Goal: Information Seeking & Learning: Understand process/instructions

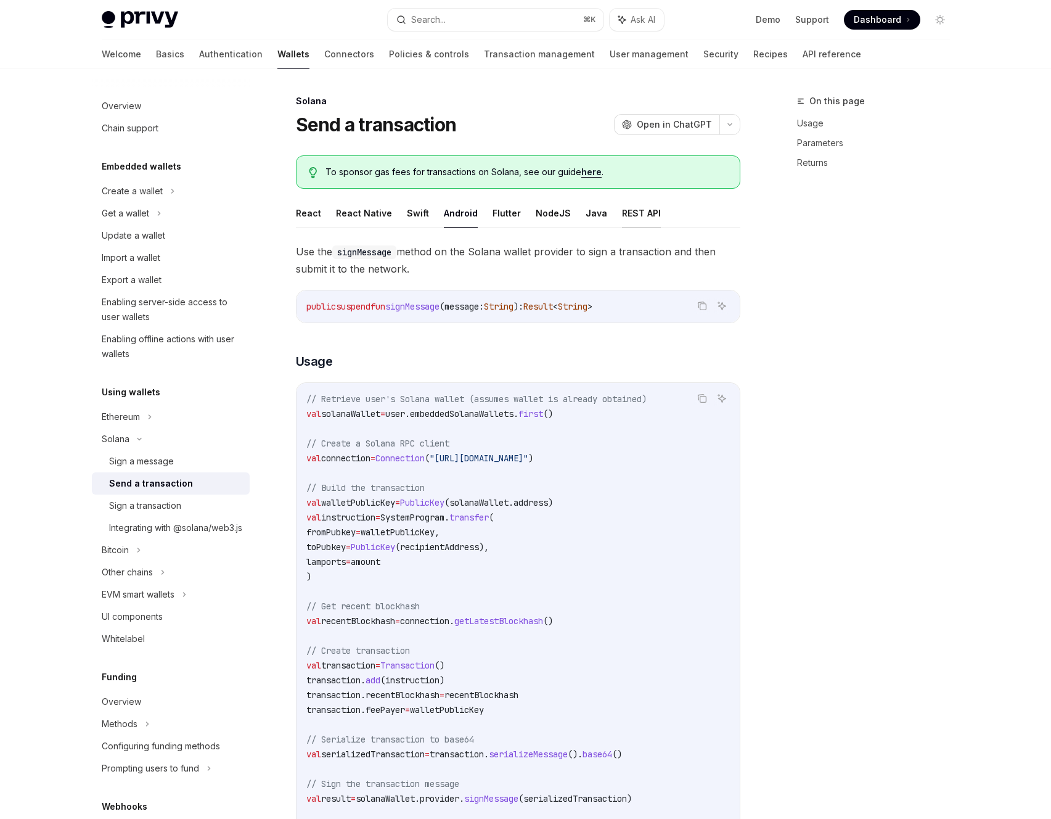
click at [627, 218] on button "REST API" at bounding box center [641, 212] width 39 height 29
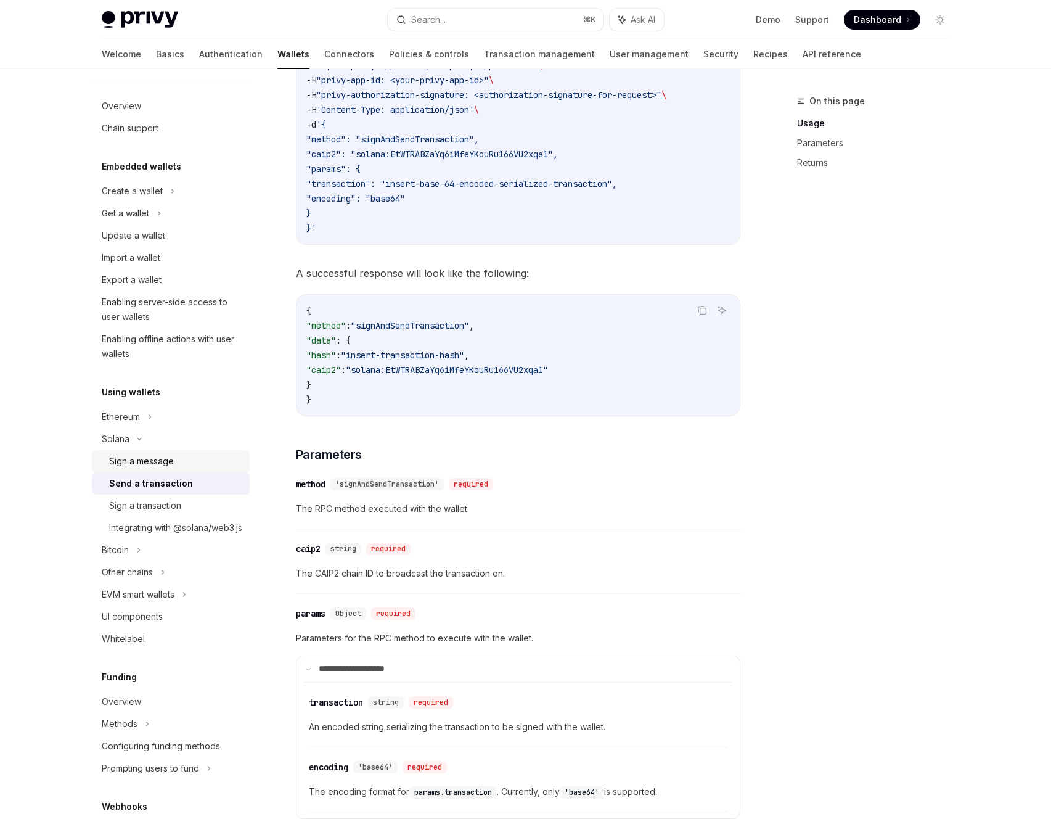
scroll to position [323, 0]
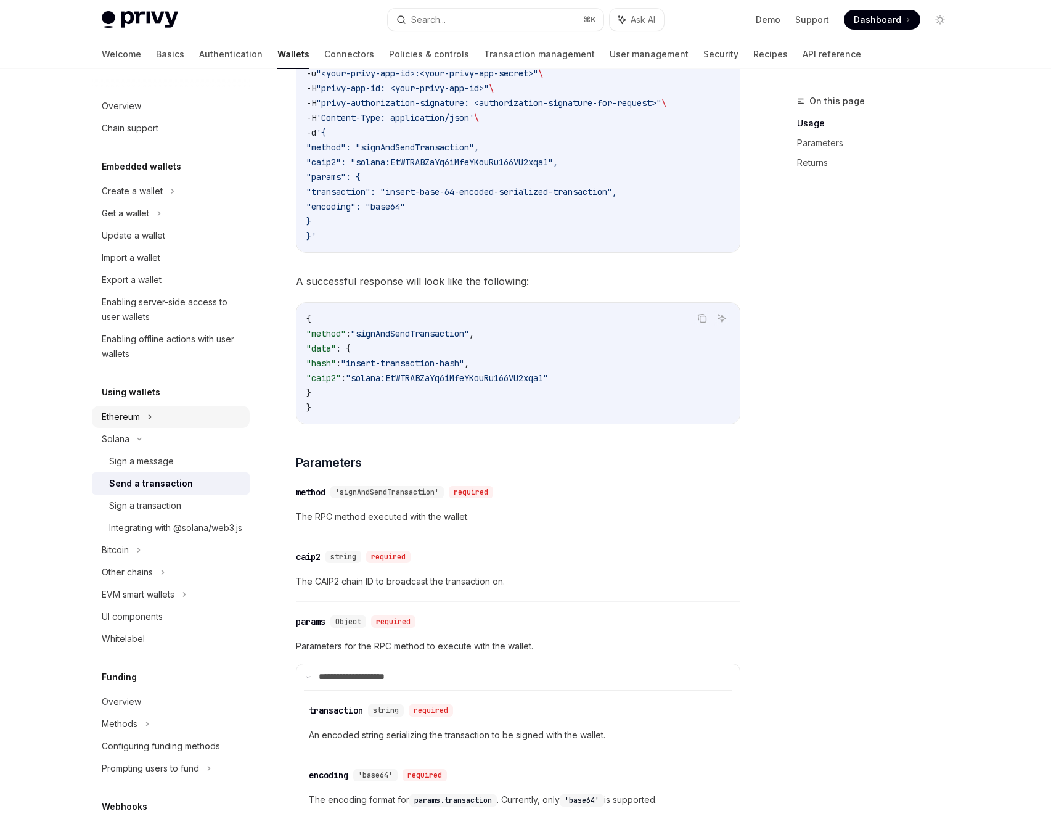
click at [160, 202] on div "Ethereum" at bounding box center [171, 191] width 158 height 22
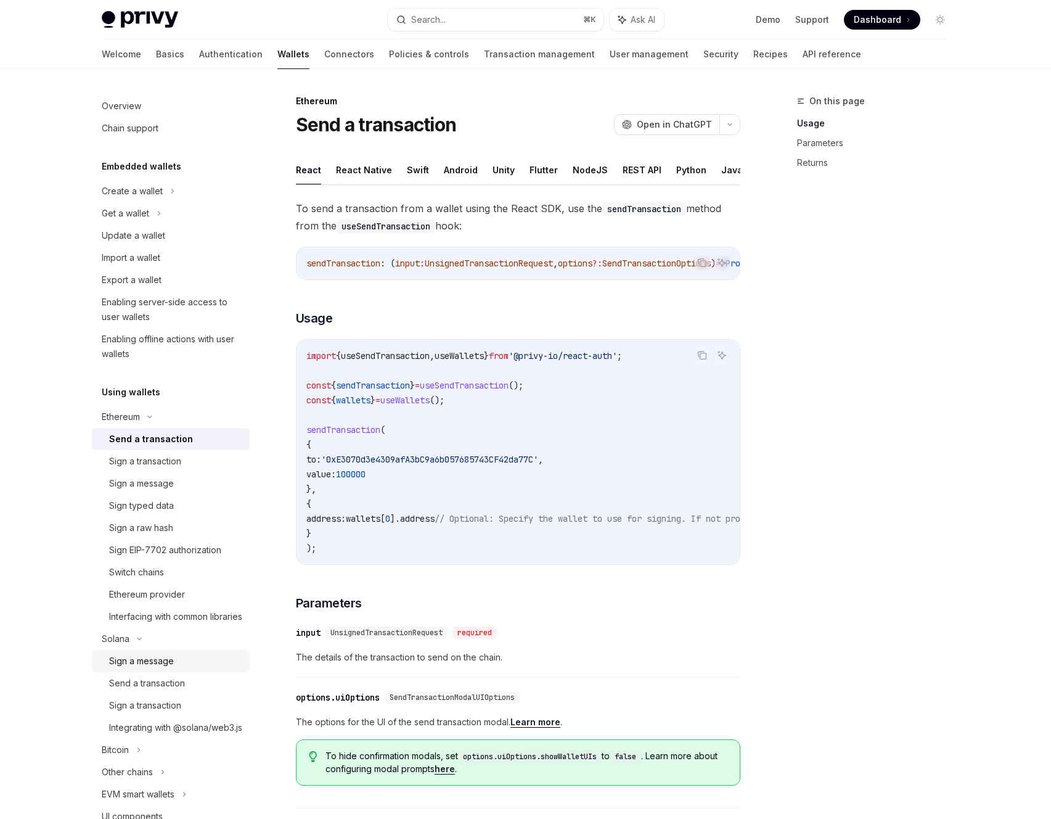
click at [160, 668] on div "Sign a message" at bounding box center [141, 660] width 65 height 15
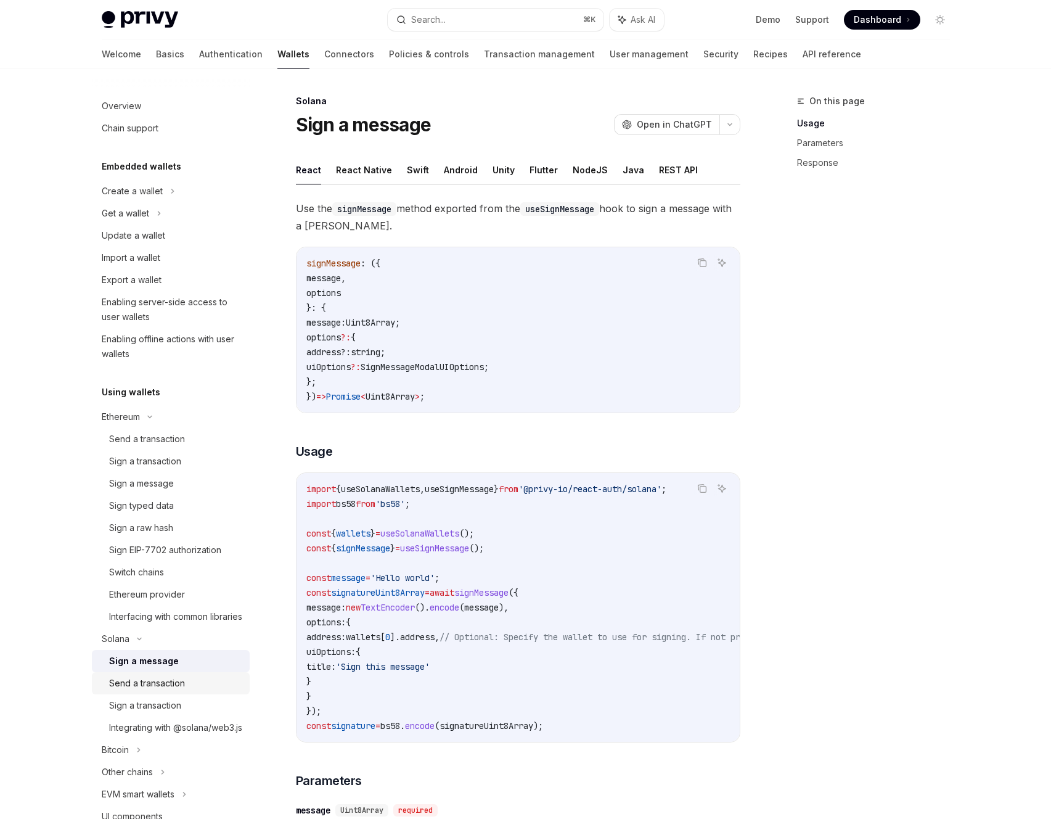
click at [152, 690] on div "Send a transaction" at bounding box center [147, 683] width 76 height 15
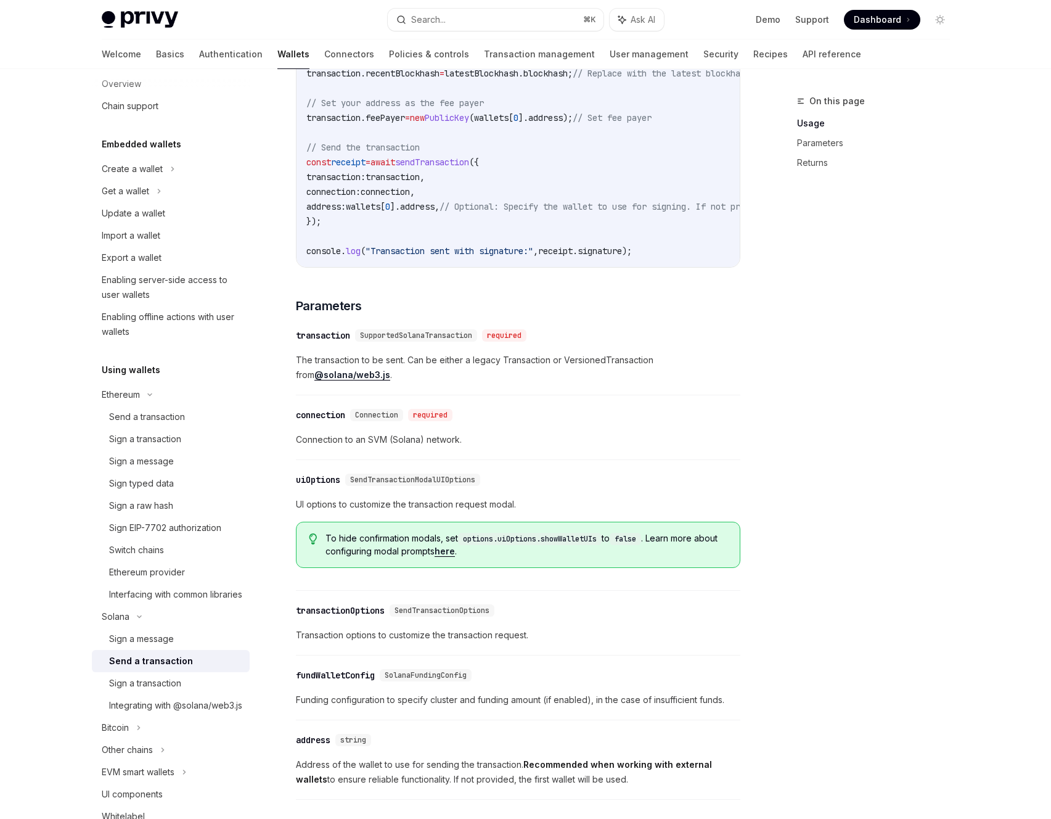
scroll to position [785, 0]
click at [411, 446] on span "Connection to an SVM (Solana) network." at bounding box center [518, 438] width 444 height 15
click at [537, 453] on div "​ connection Connection required Connection to an SVM (Solana) network." at bounding box center [518, 430] width 444 height 59
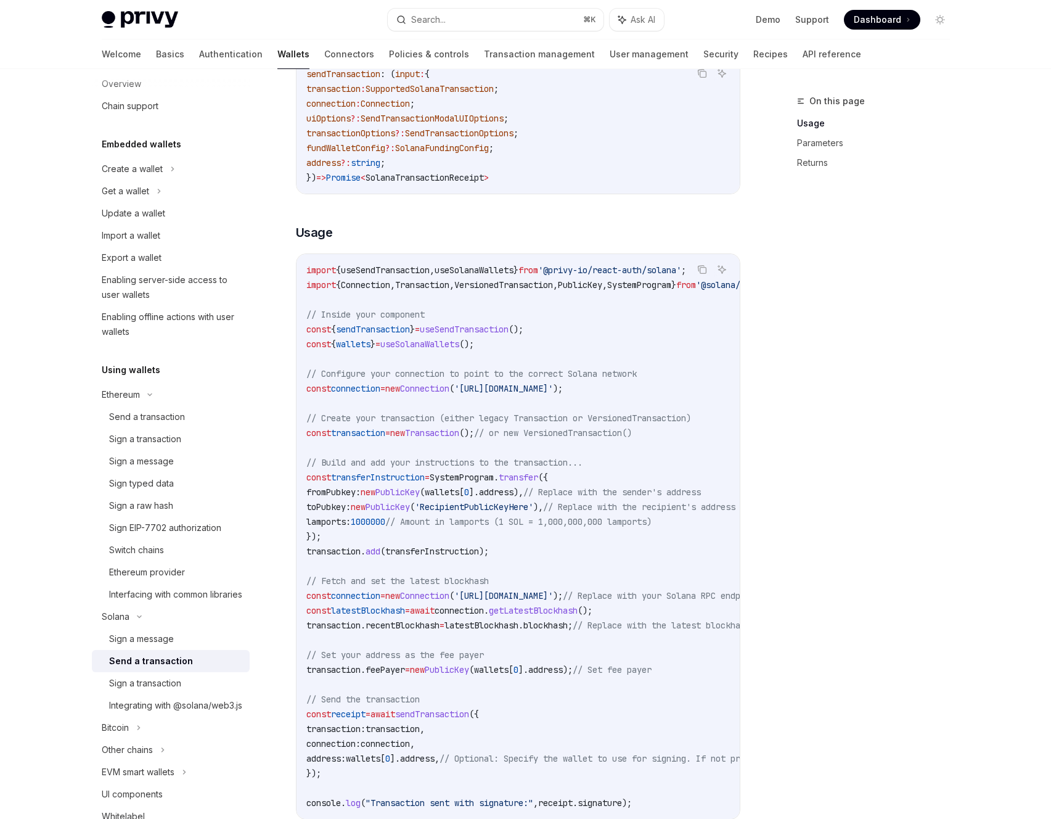
scroll to position [231, 0]
click at [536, 389] on span "'[URL][DOMAIN_NAME]'" at bounding box center [503, 389] width 99 height 11
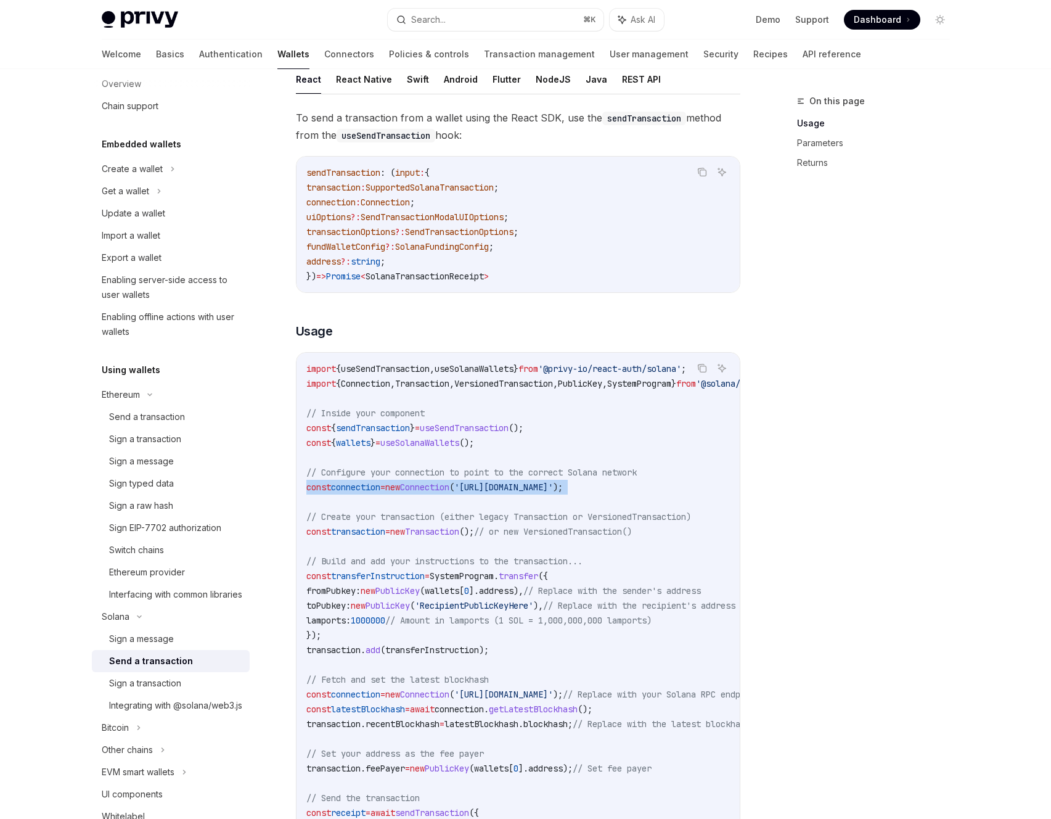
scroll to position [0, 0]
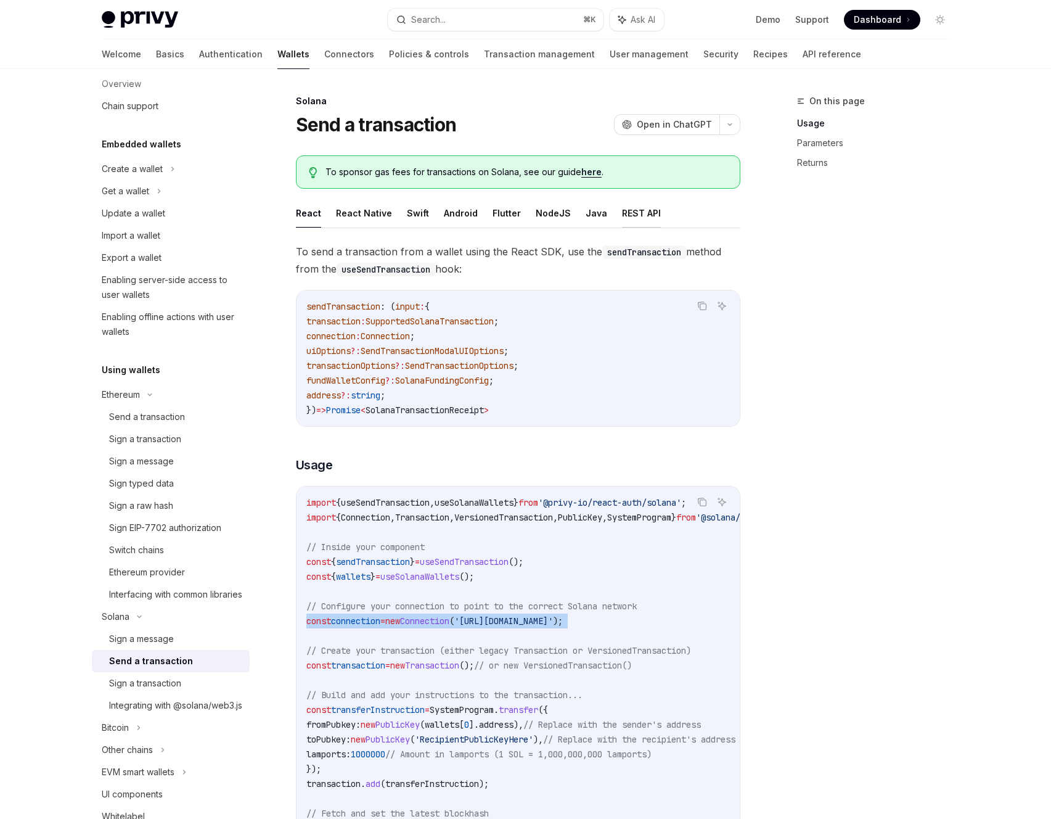
click at [625, 213] on button "REST API" at bounding box center [641, 212] width 39 height 29
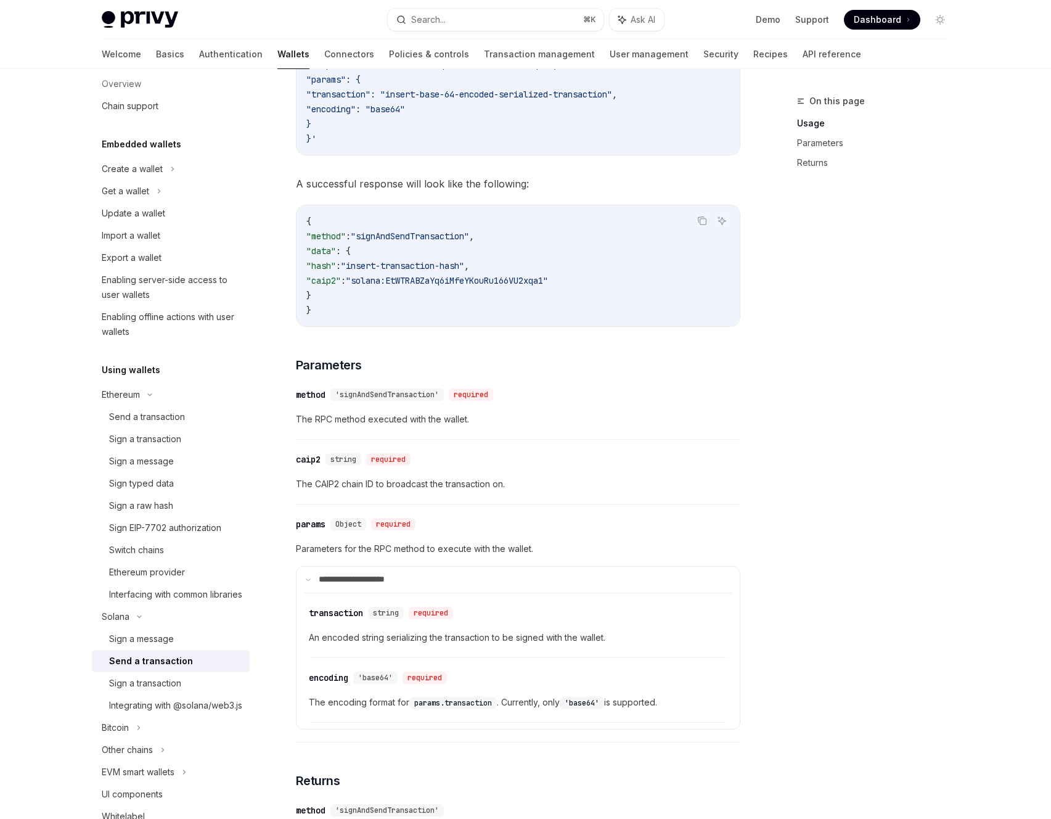
scroll to position [475, 0]
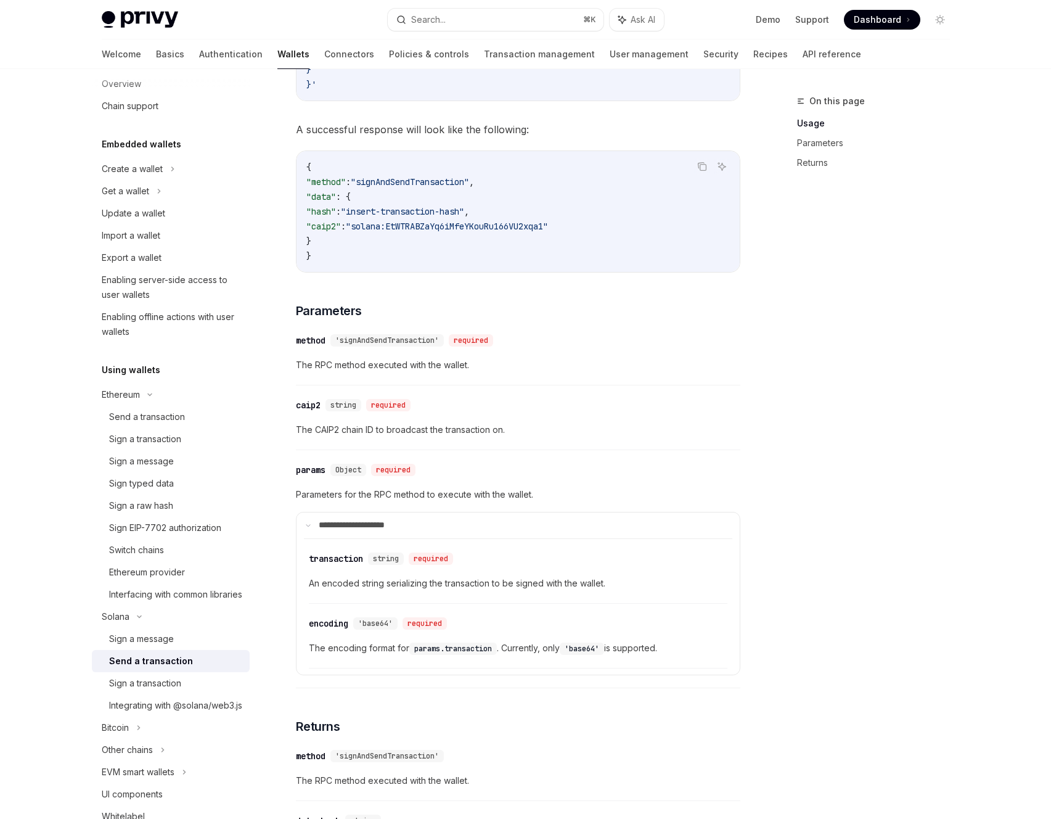
click at [411, 338] on span "'signAndSendTransaction'" at bounding box center [387, 340] width 104 height 10
click at [355, 471] on span "Object" at bounding box center [348, 470] width 26 height 10
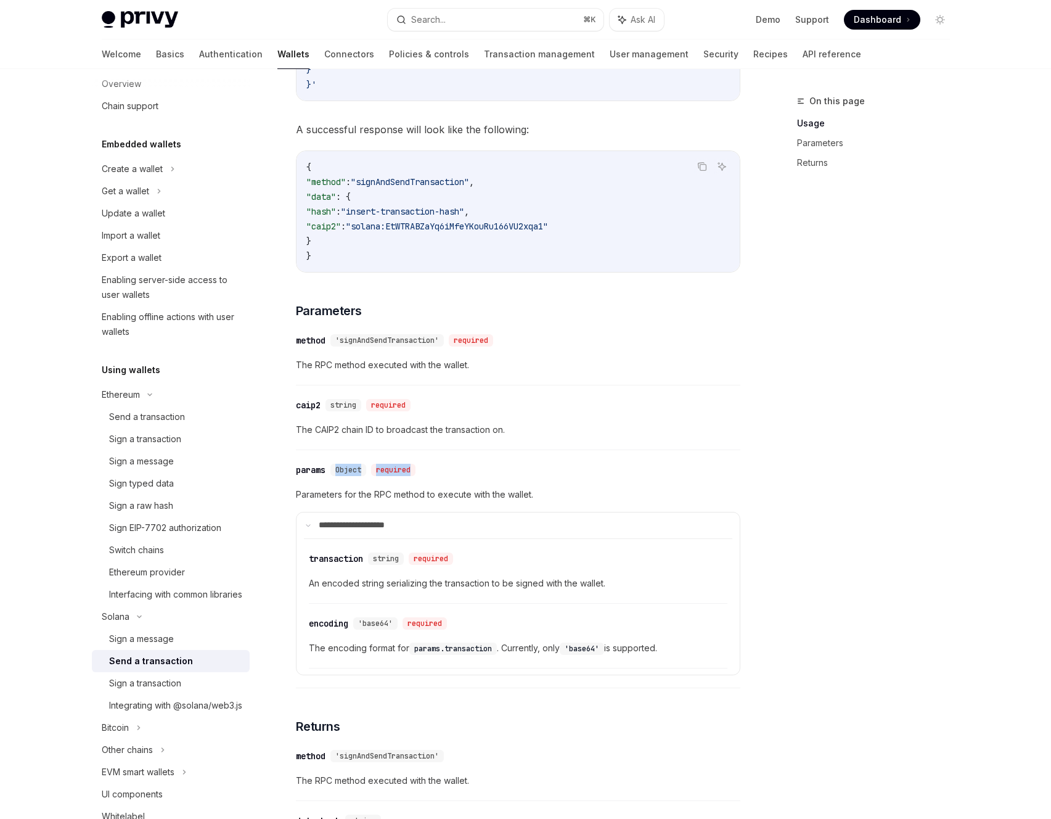
click at [357, 470] on span "Object" at bounding box center [348, 470] width 26 height 10
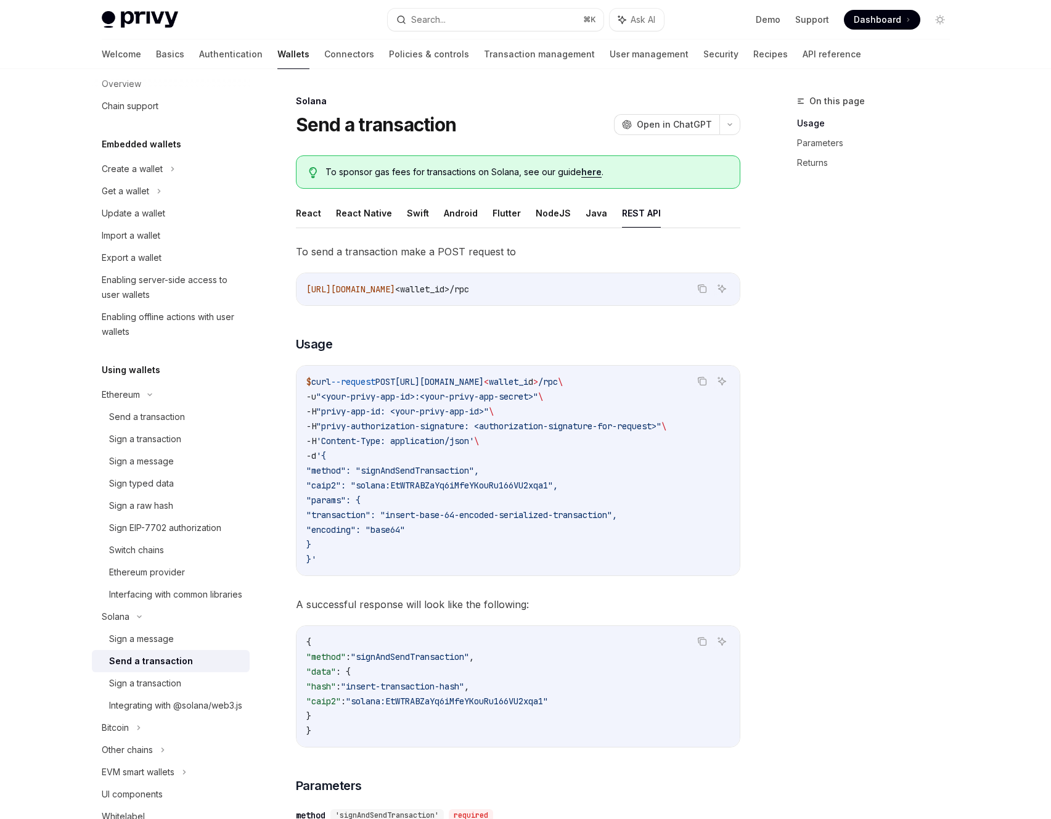
scroll to position [634, 0]
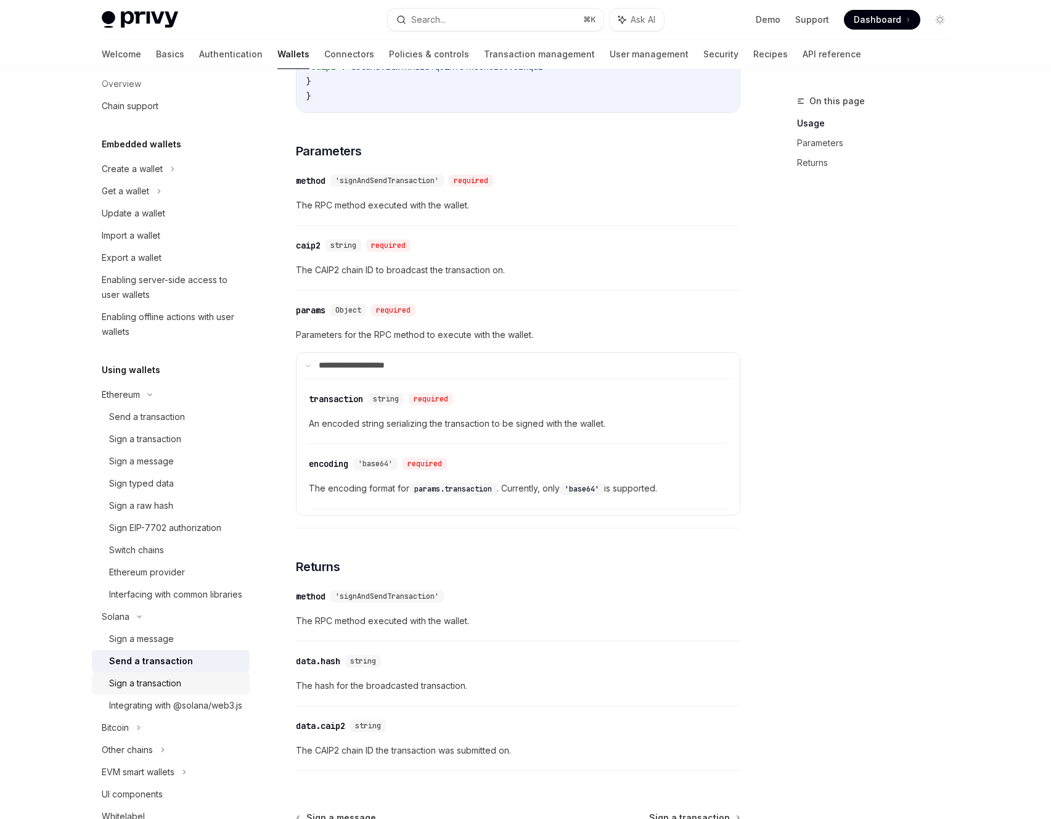
click at [130, 690] on div "Sign a transaction" at bounding box center [145, 683] width 72 height 15
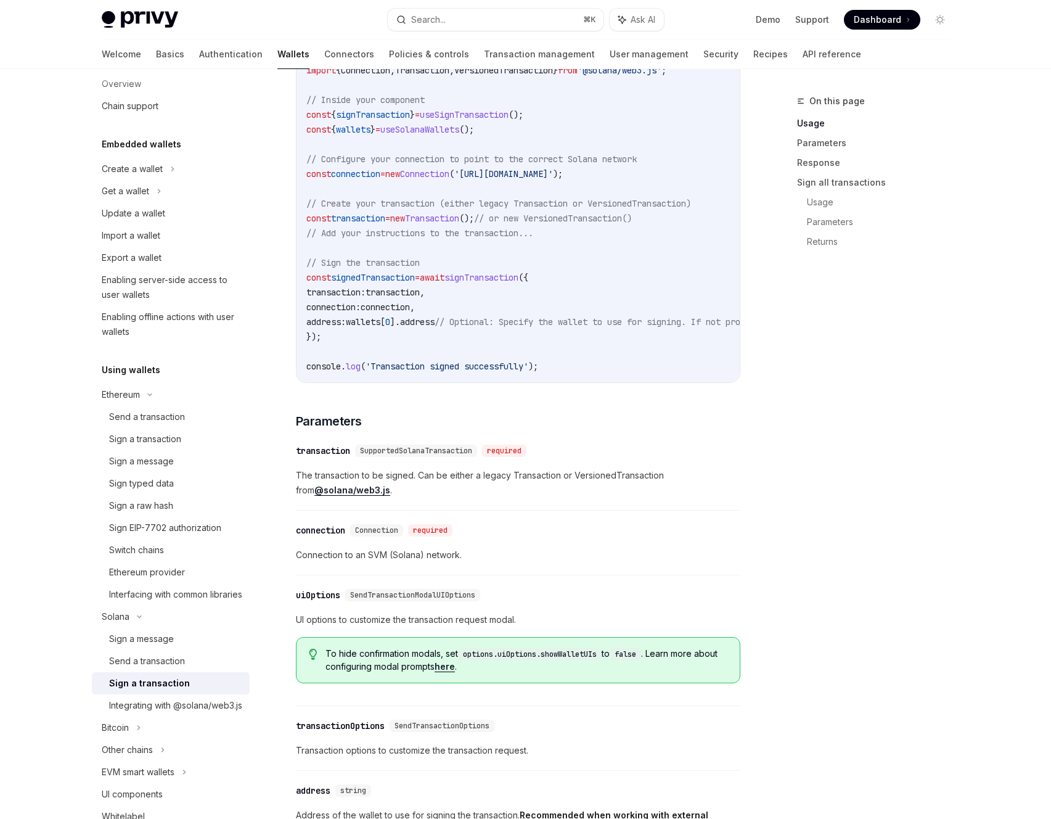
scroll to position [543, 0]
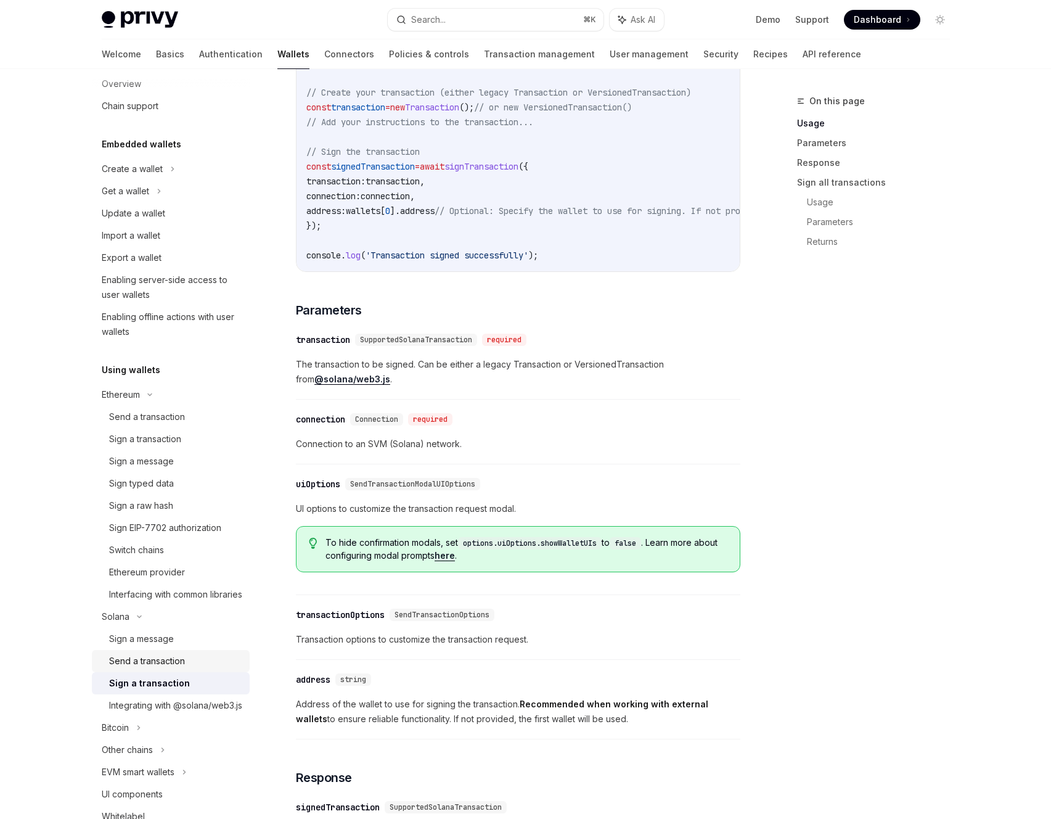
click at [167, 668] on div "Send a transaction" at bounding box center [147, 660] width 76 height 15
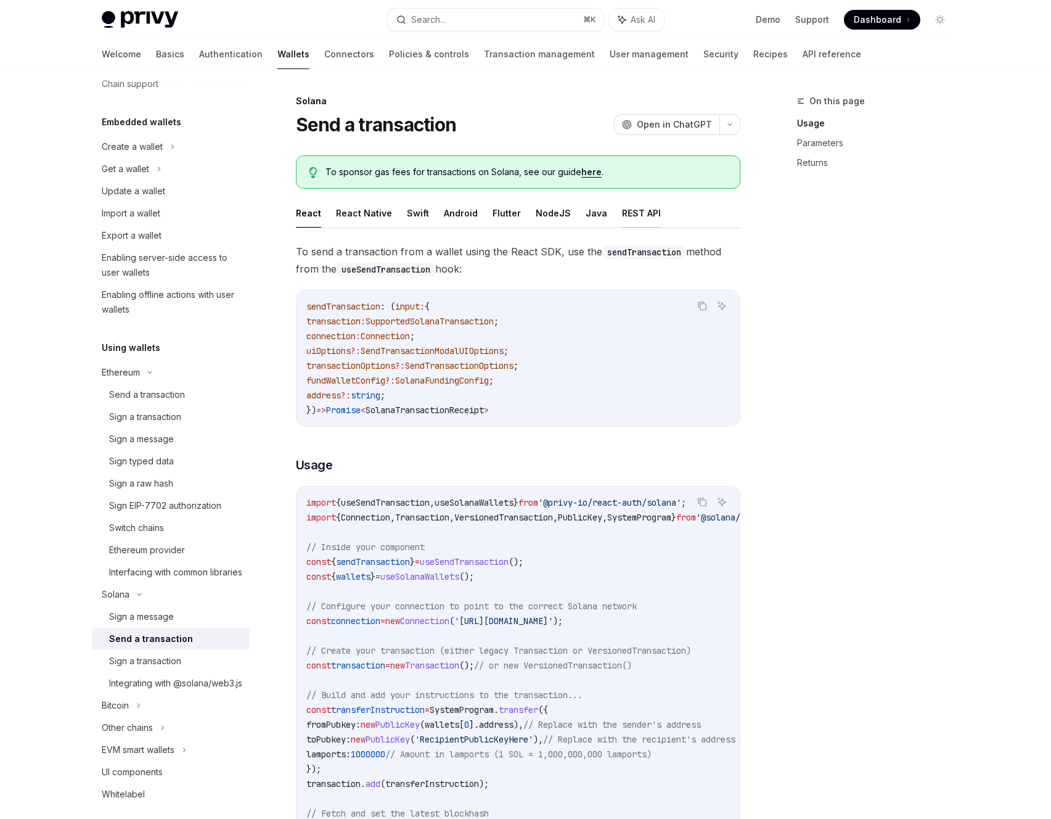
click at [625, 214] on button "REST API" at bounding box center [641, 212] width 39 height 29
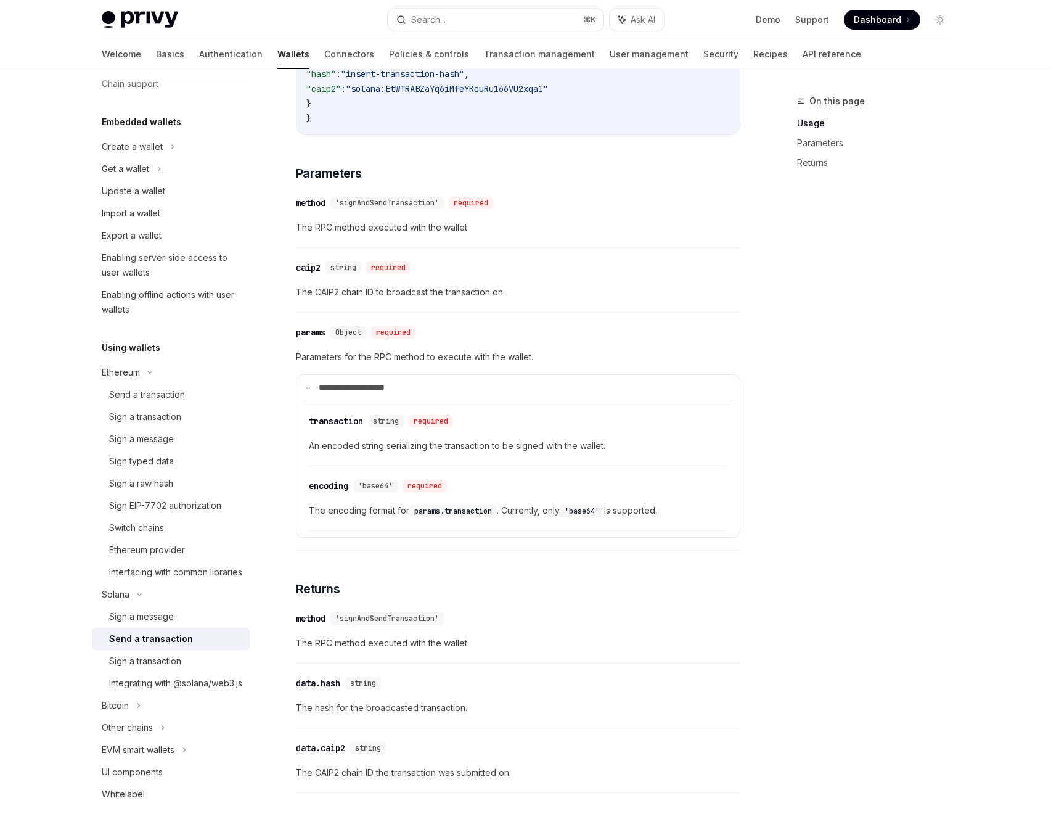
scroll to position [631, 0]
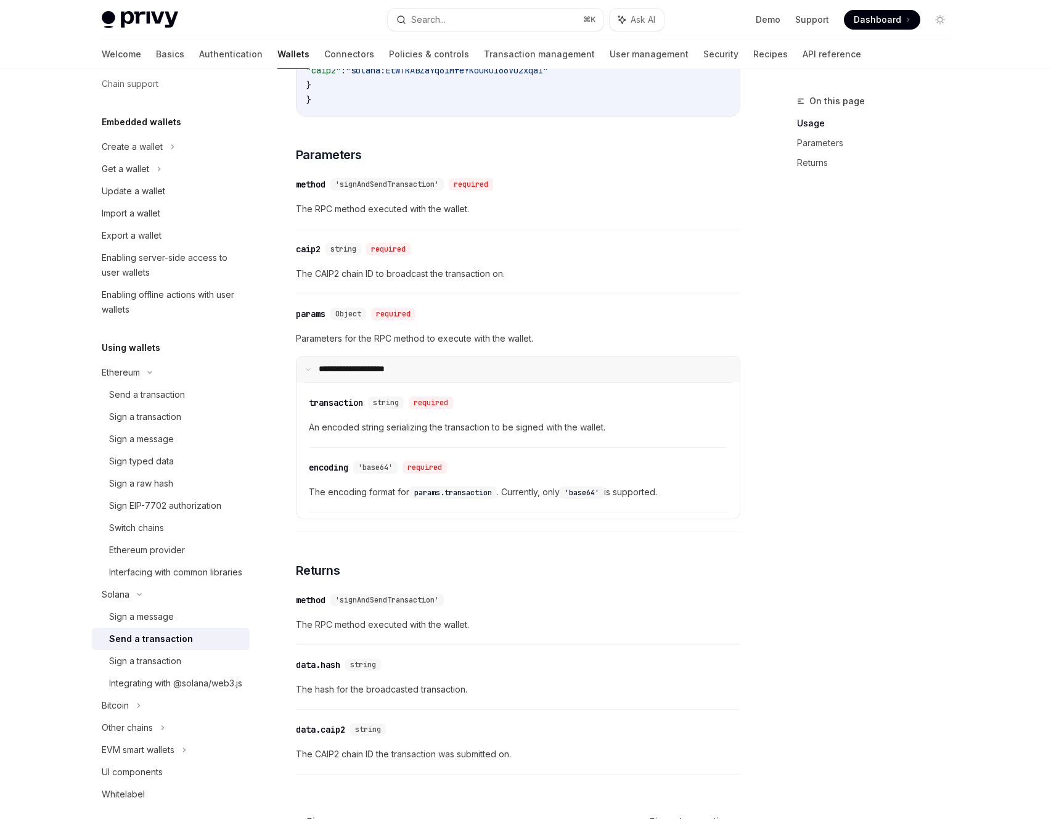
click at [354, 373] on p "**********" at bounding box center [360, 369] width 82 height 11
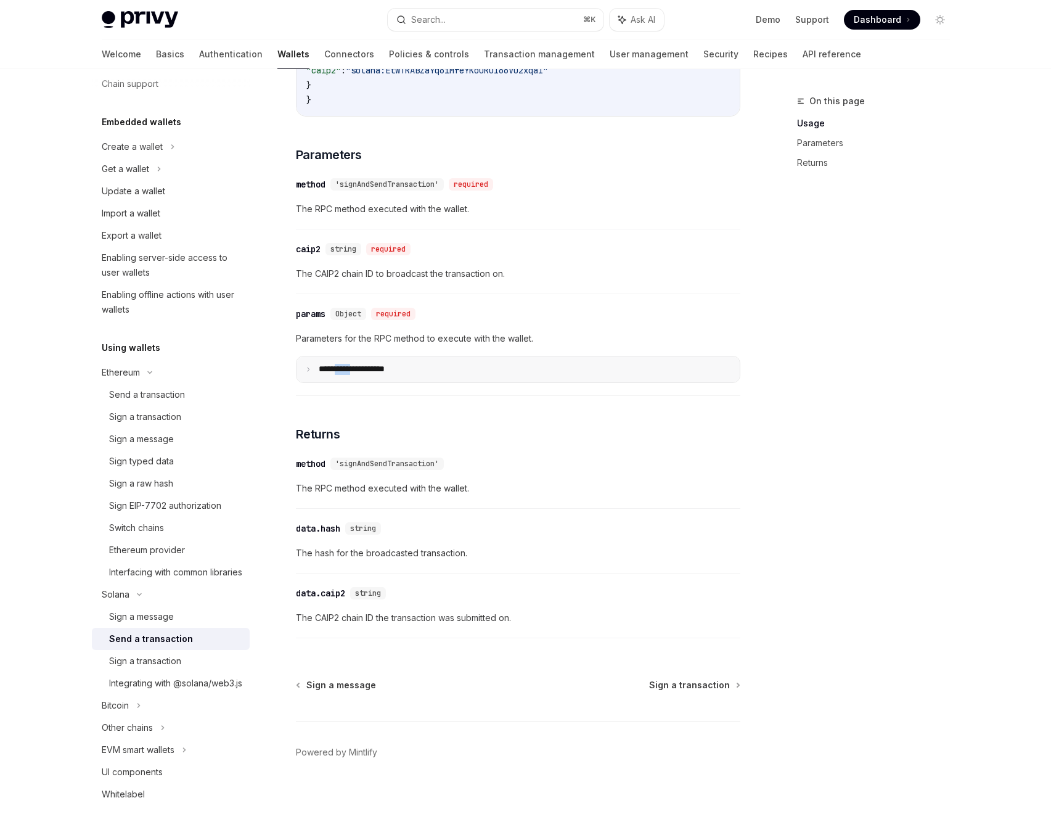
click at [354, 373] on p "**********" at bounding box center [362, 369] width 86 height 11
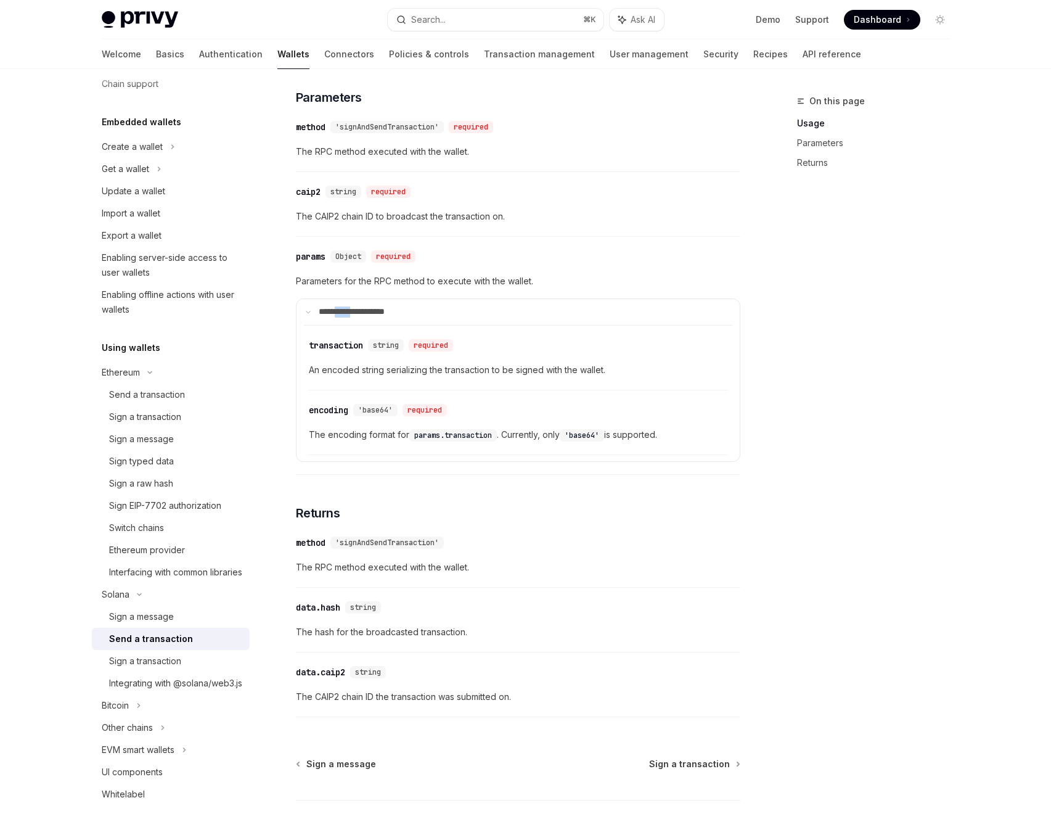
scroll to position [738, 0]
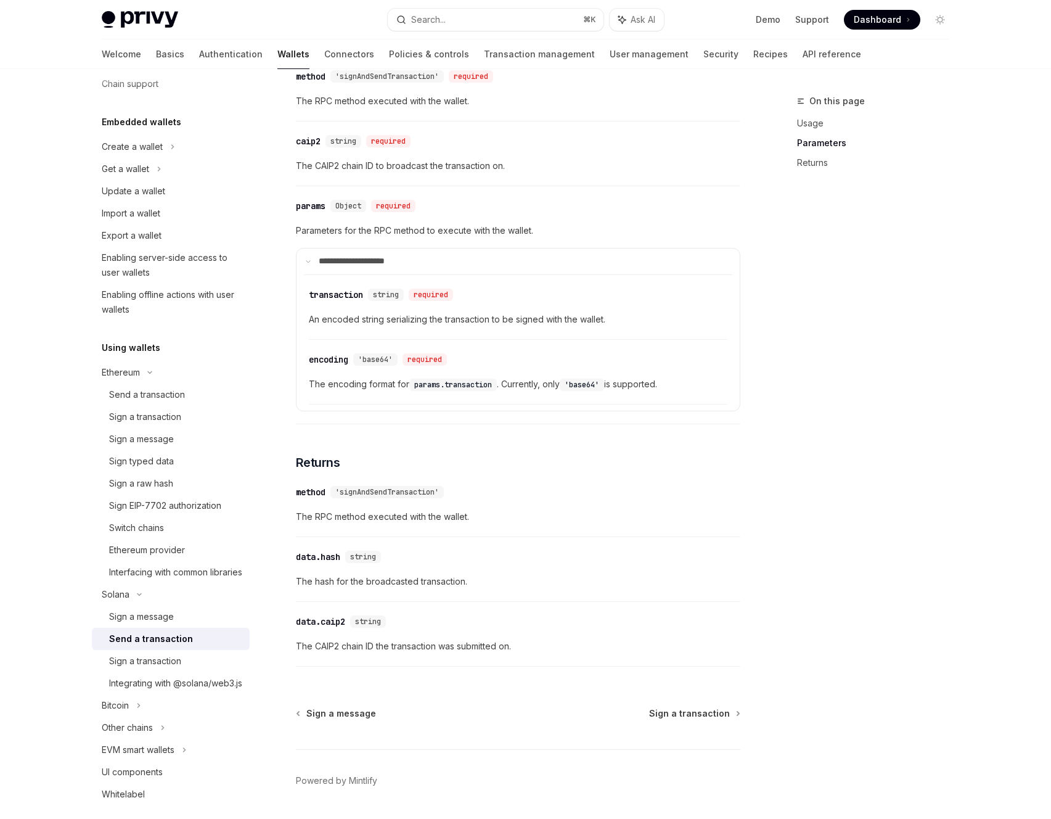
click at [372, 554] on span "string" at bounding box center [363, 557] width 26 height 10
click at [422, 591] on div "​ data.hash string The hash for the broadcasted transaction." at bounding box center [518, 572] width 444 height 59
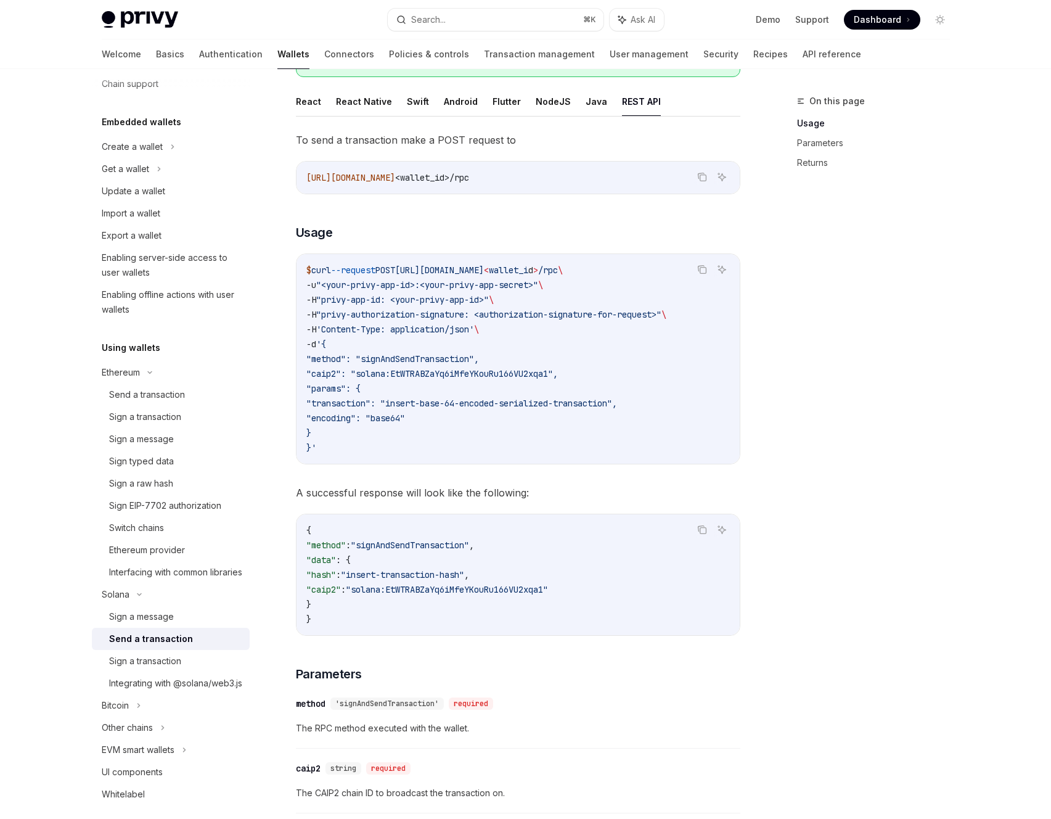
scroll to position [0, 0]
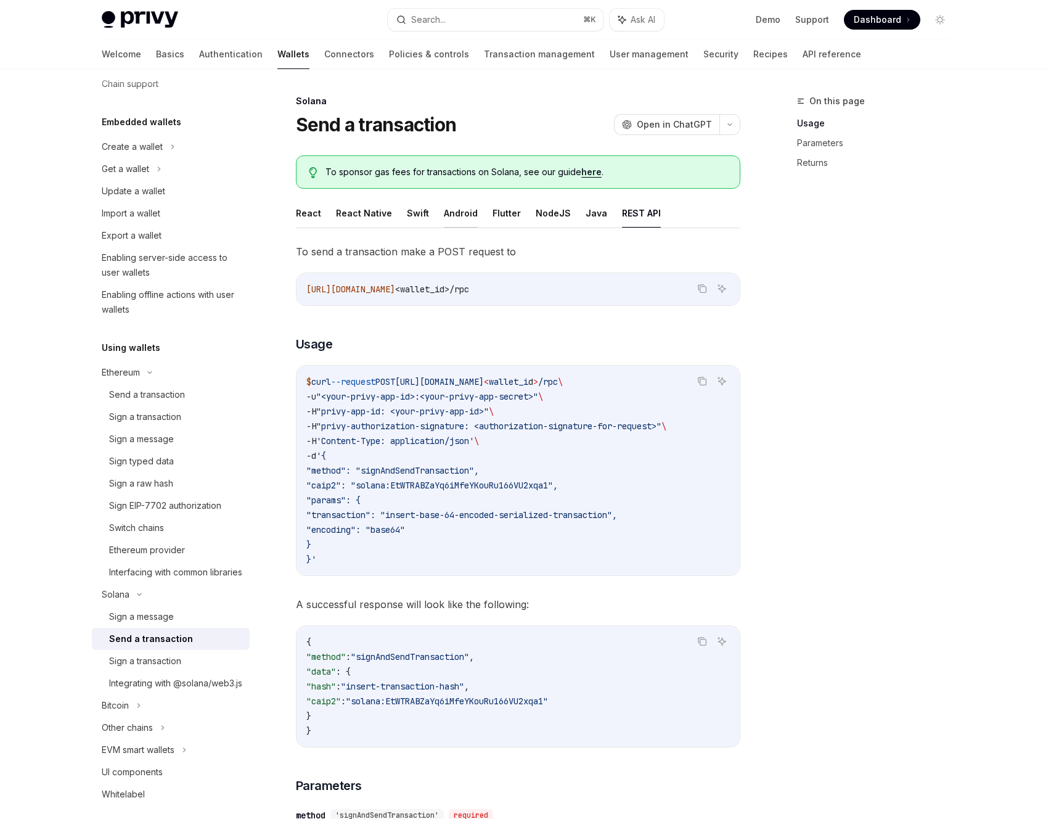
click at [465, 214] on button "Android" at bounding box center [461, 212] width 34 height 29
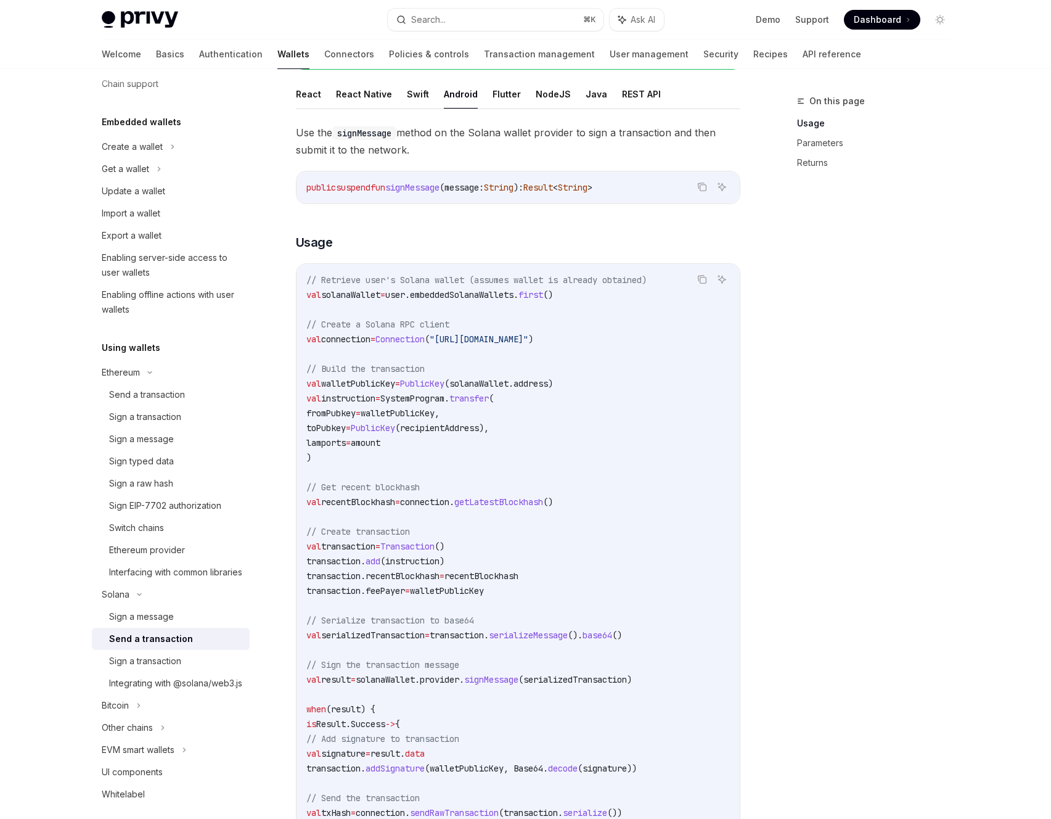
scroll to position [122, 0]
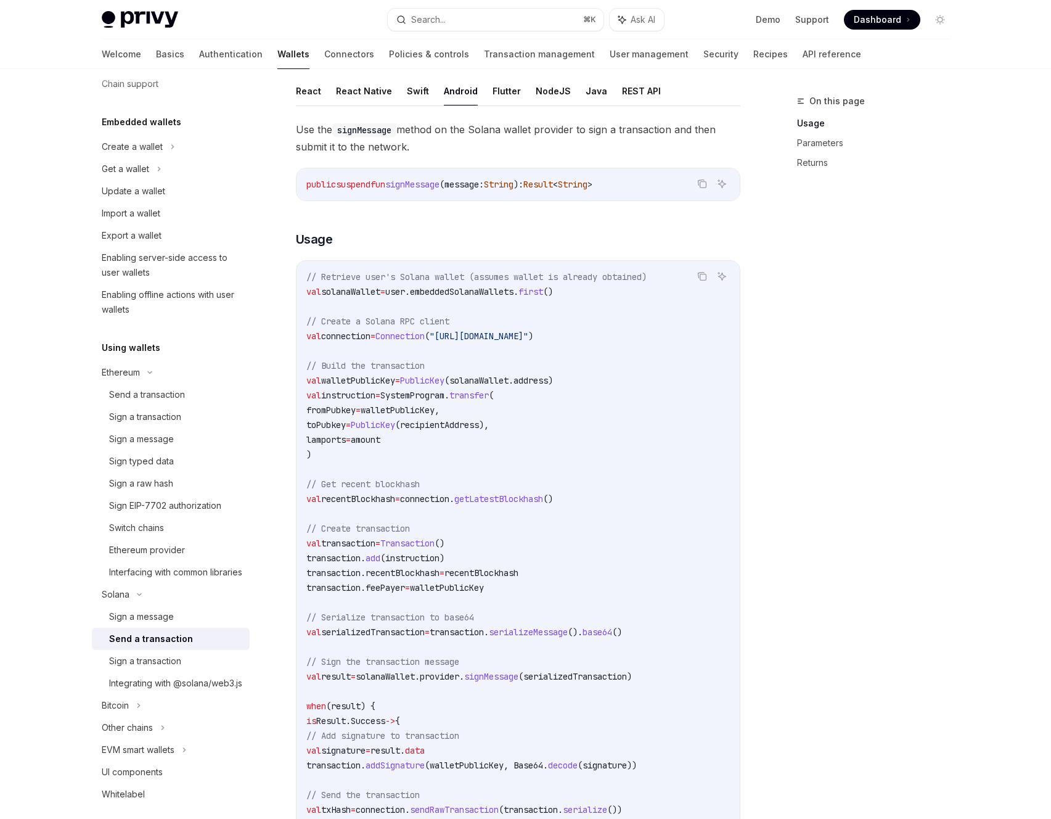
click at [447, 460] on code "// Retrieve user's Solana wallet (assumes wallet is already obtained) val solan…" at bounding box center [517, 587] width 423 height 636
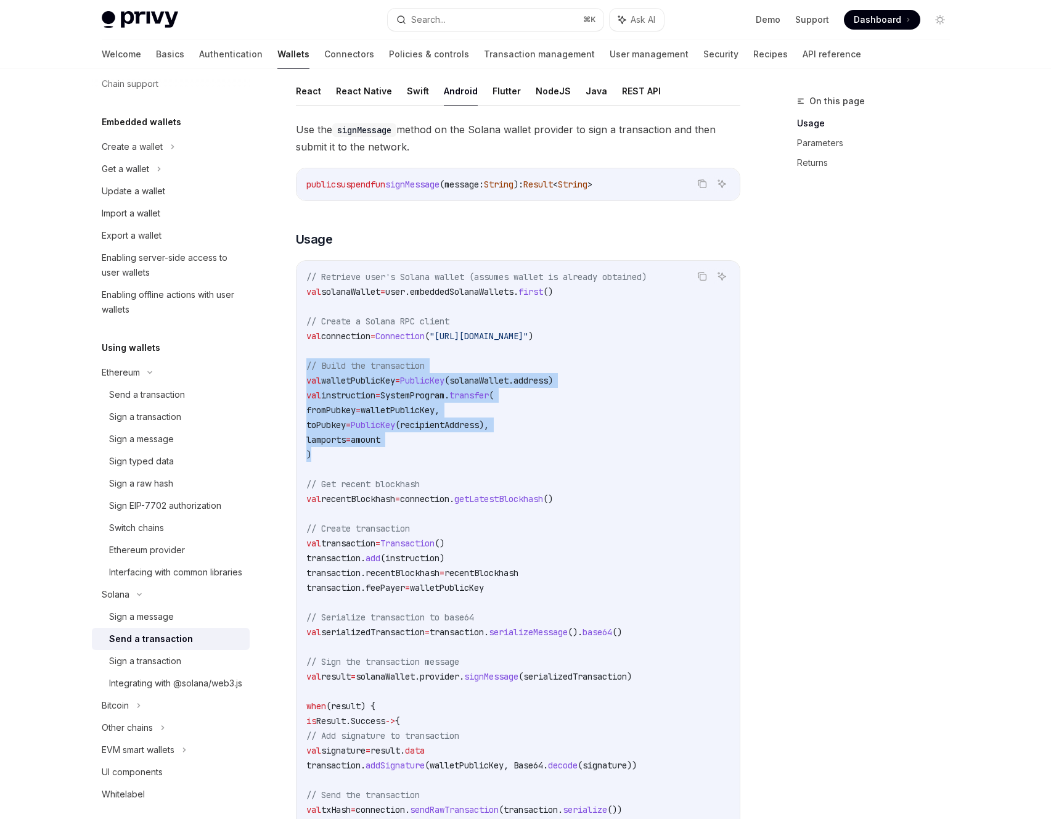
drag, startPoint x: 398, startPoint y: 455, endPoint x: 295, endPoint y: 366, distance: 136.3
click at [296, 366] on div "Copy Ask AI // Retrieve user's Solana wallet (assumes wallet is already obtaine…" at bounding box center [518, 587] width 444 height 655
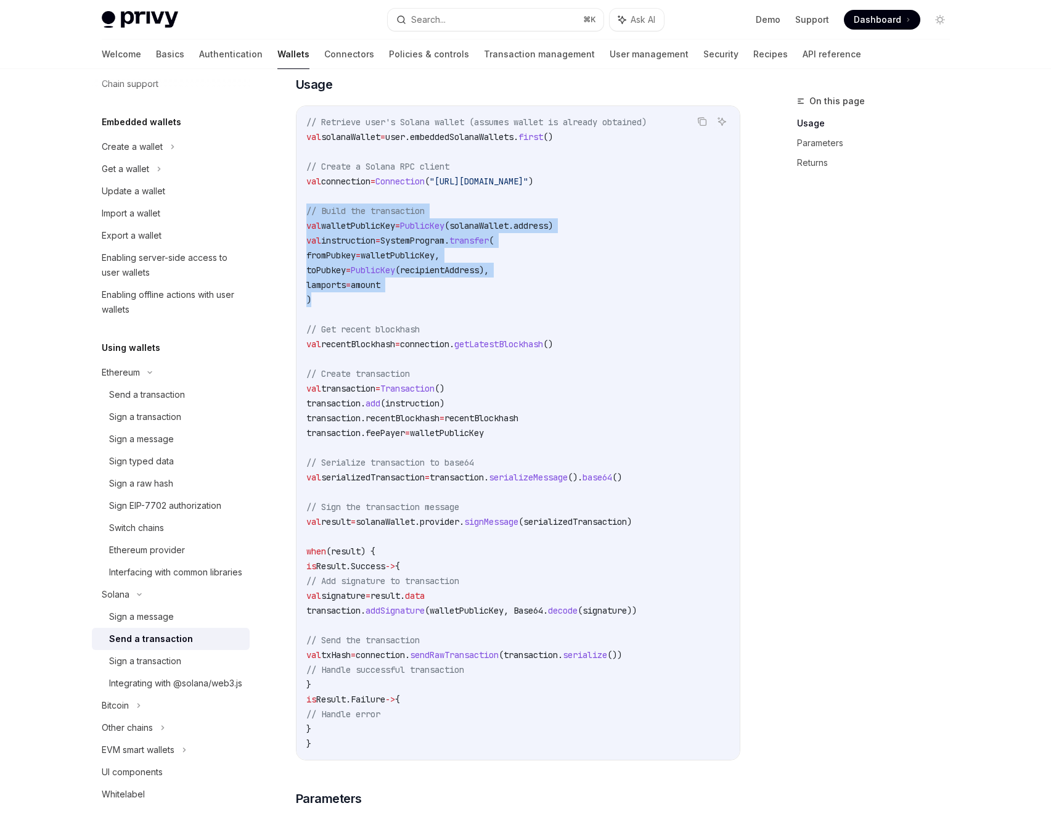
scroll to position [274, 0]
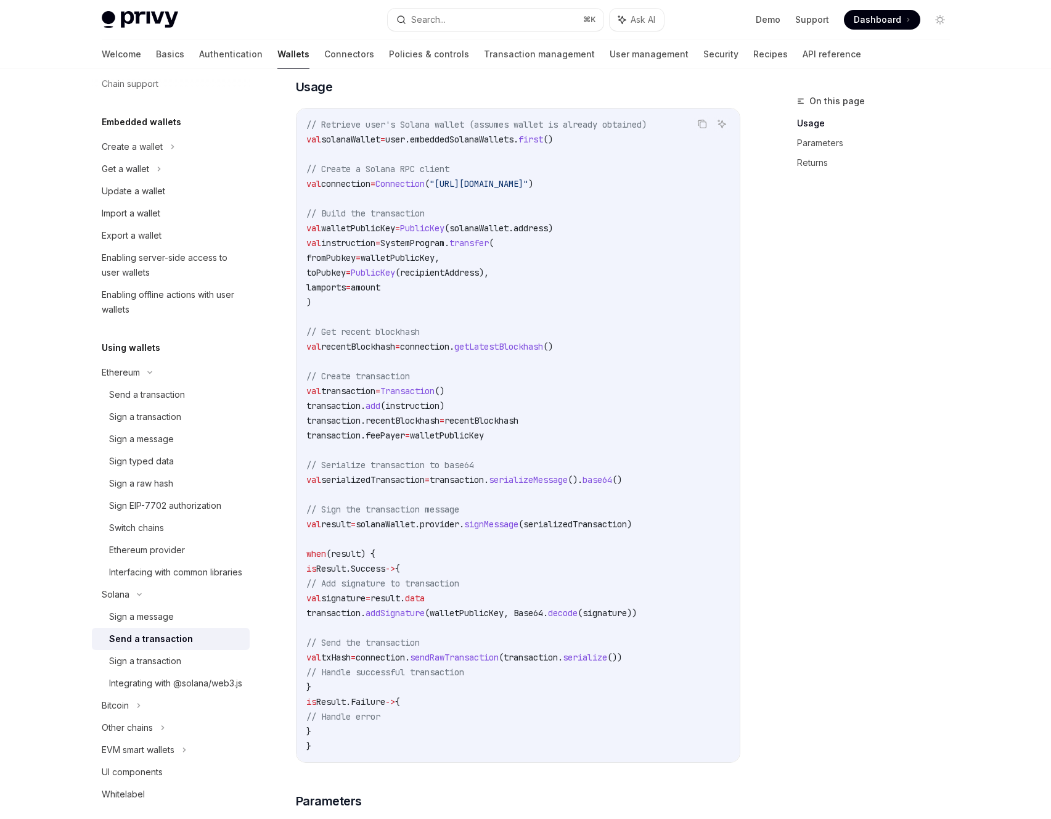
click at [634, 637] on code "// Retrieve user's Solana wallet (assumes wallet is already obtained) val solan…" at bounding box center [517, 435] width 423 height 636
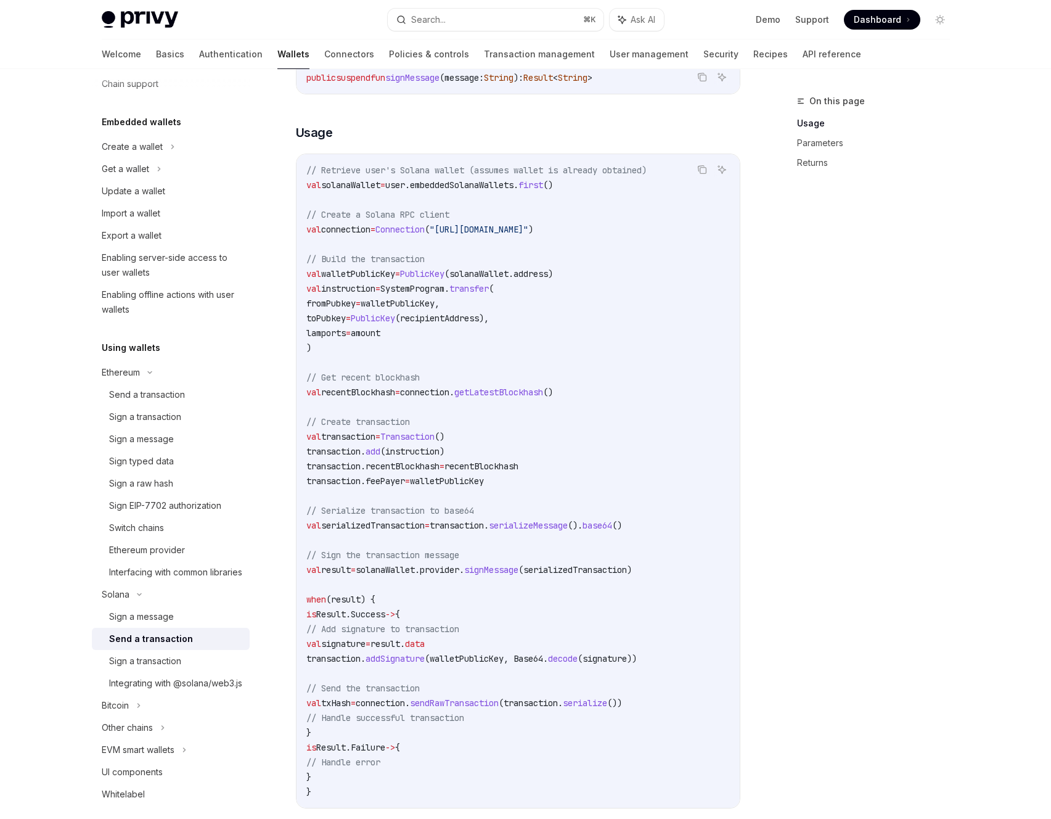
scroll to position [228, 0]
click at [572, 574] on span "(serializedTransaction)" at bounding box center [574, 570] width 113 height 11
click at [517, 571] on span "signMessage" at bounding box center [491, 570] width 54 height 11
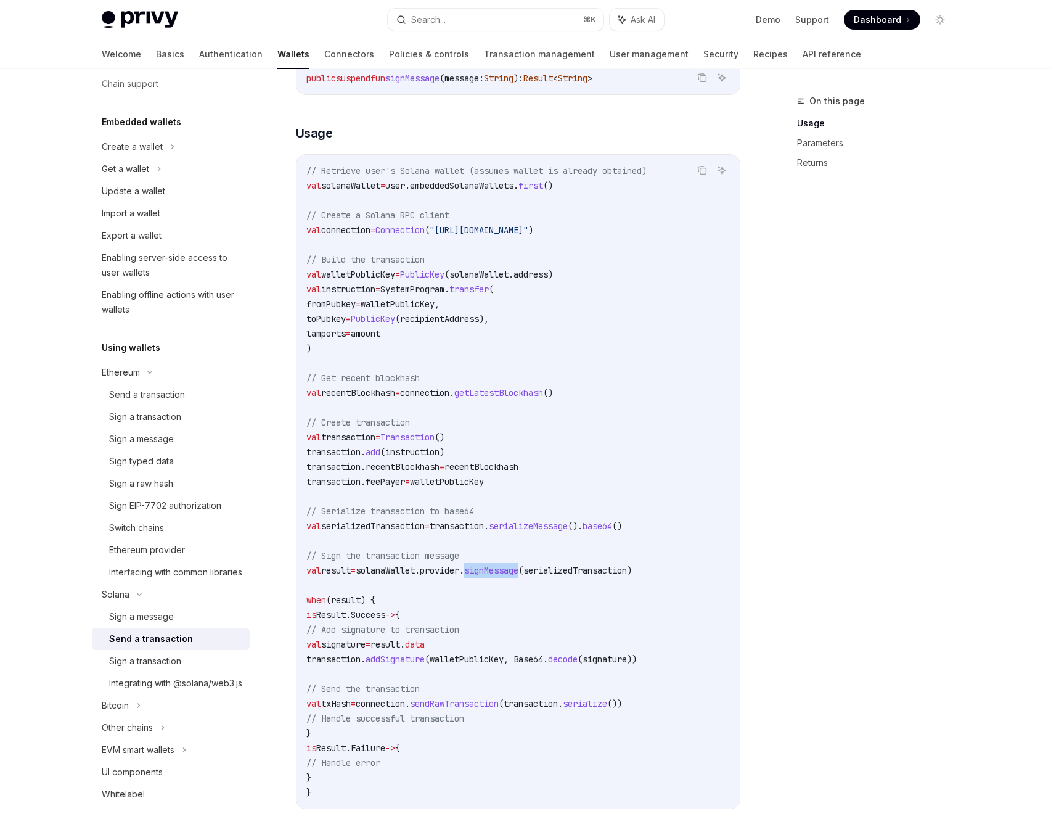
click at [517, 571] on span "signMessage" at bounding box center [491, 570] width 54 height 11
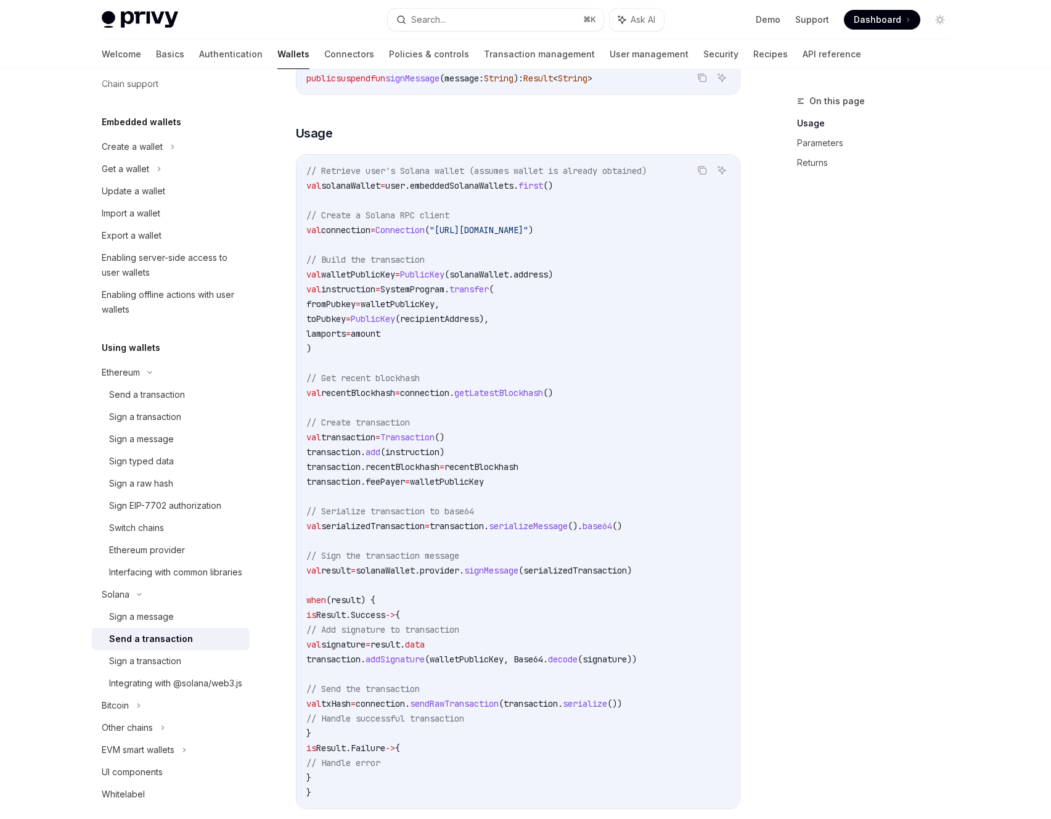
click at [511, 570] on span "signMessage" at bounding box center [491, 570] width 54 height 11
click at [513, 581] on code "// Retrieve user's Solana wallet (assumes wallet is already obtained) val solan…" at bounding box center [517, 481] width 423 height 636
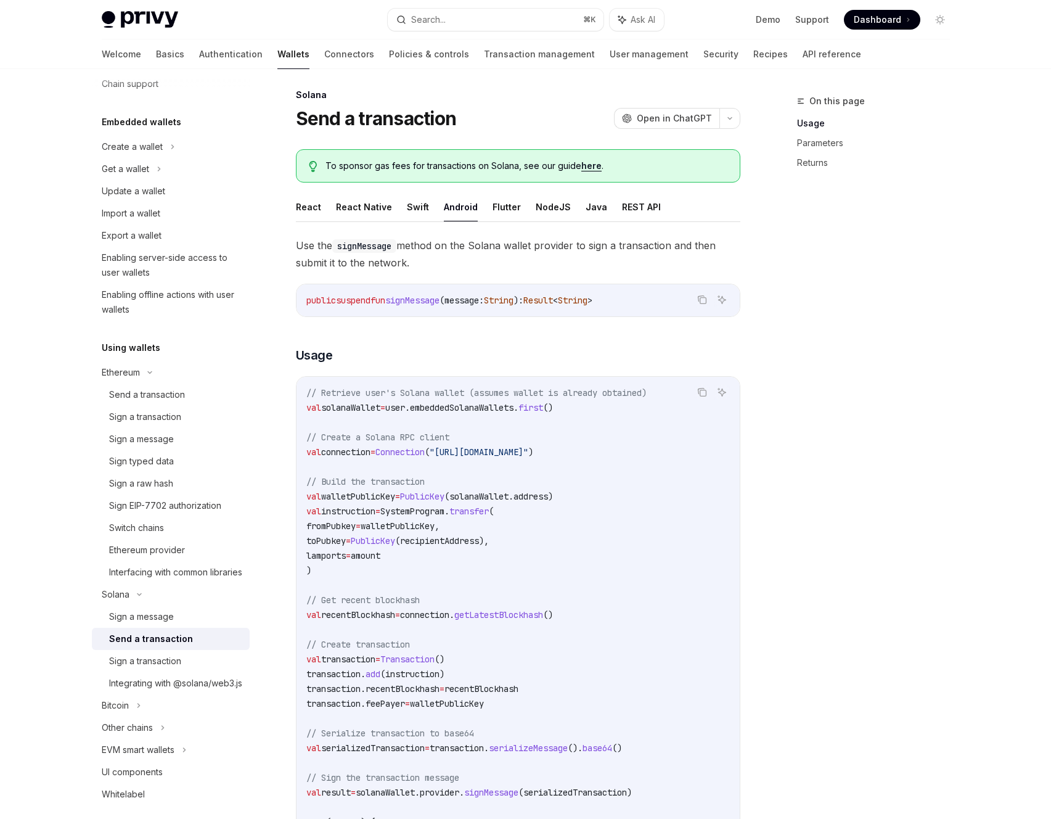
scroll to position [0, 0]
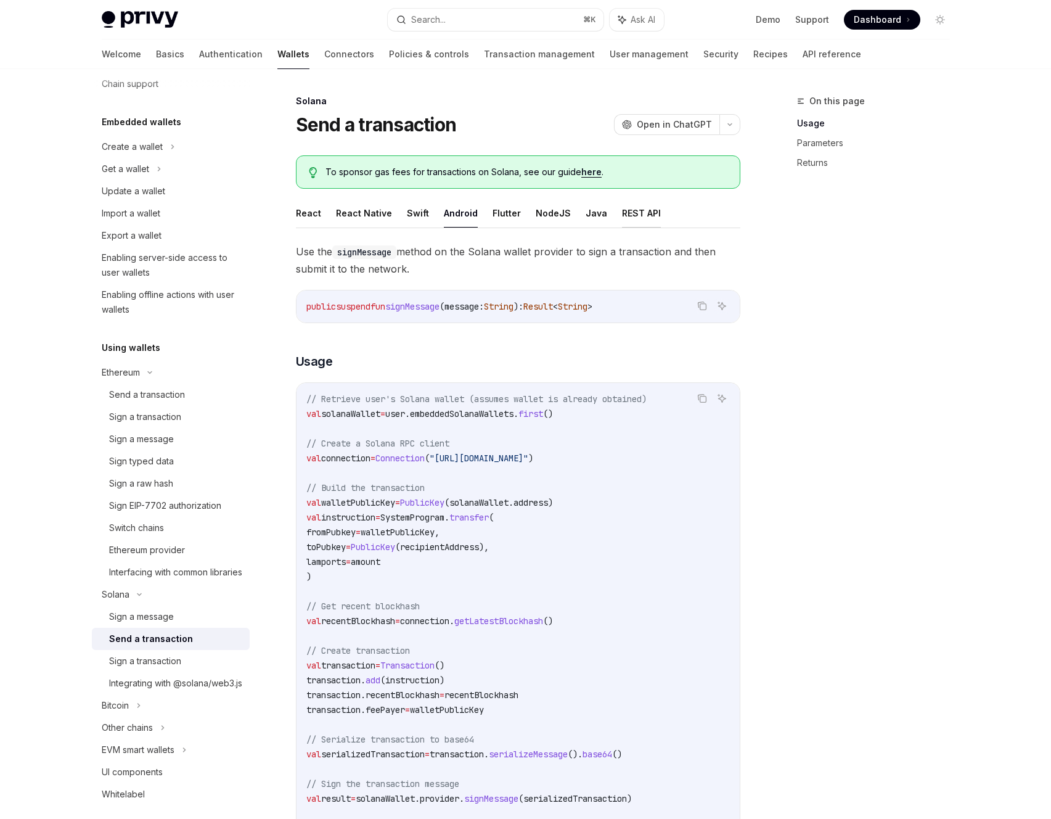
click at [626, 210] on button "REST API" at bounding box center [641, 212] width 39 height 29
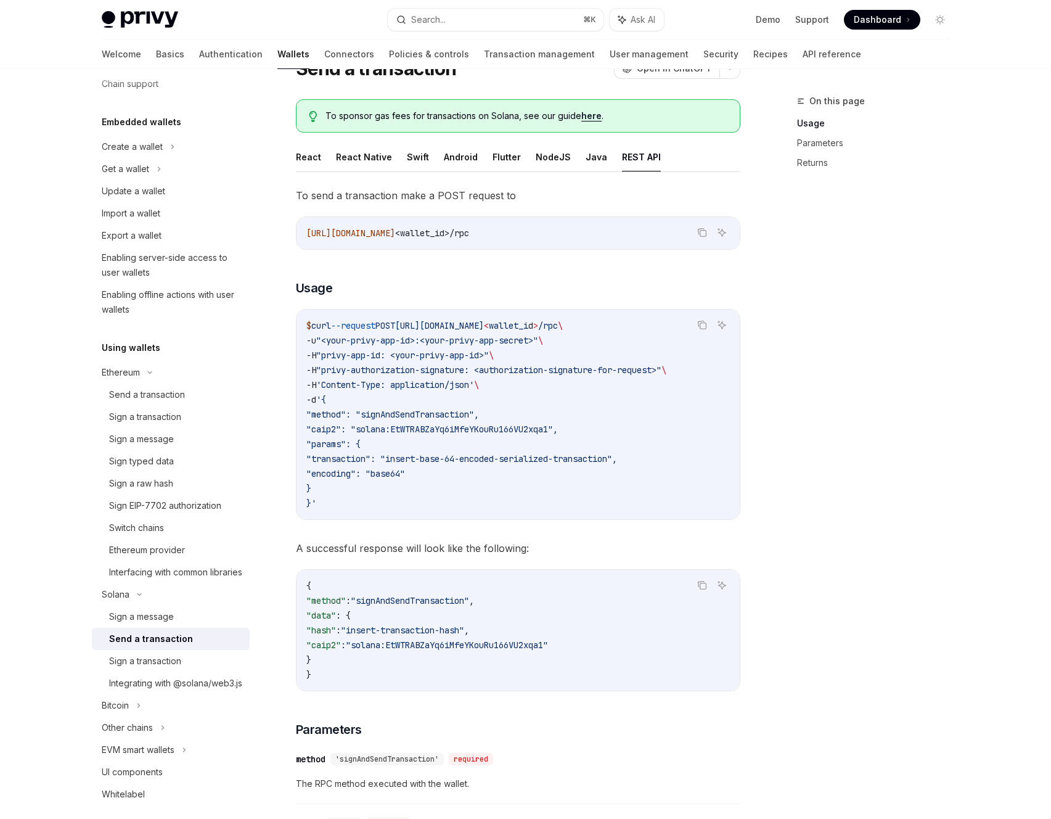
scroll to position [58, 0]
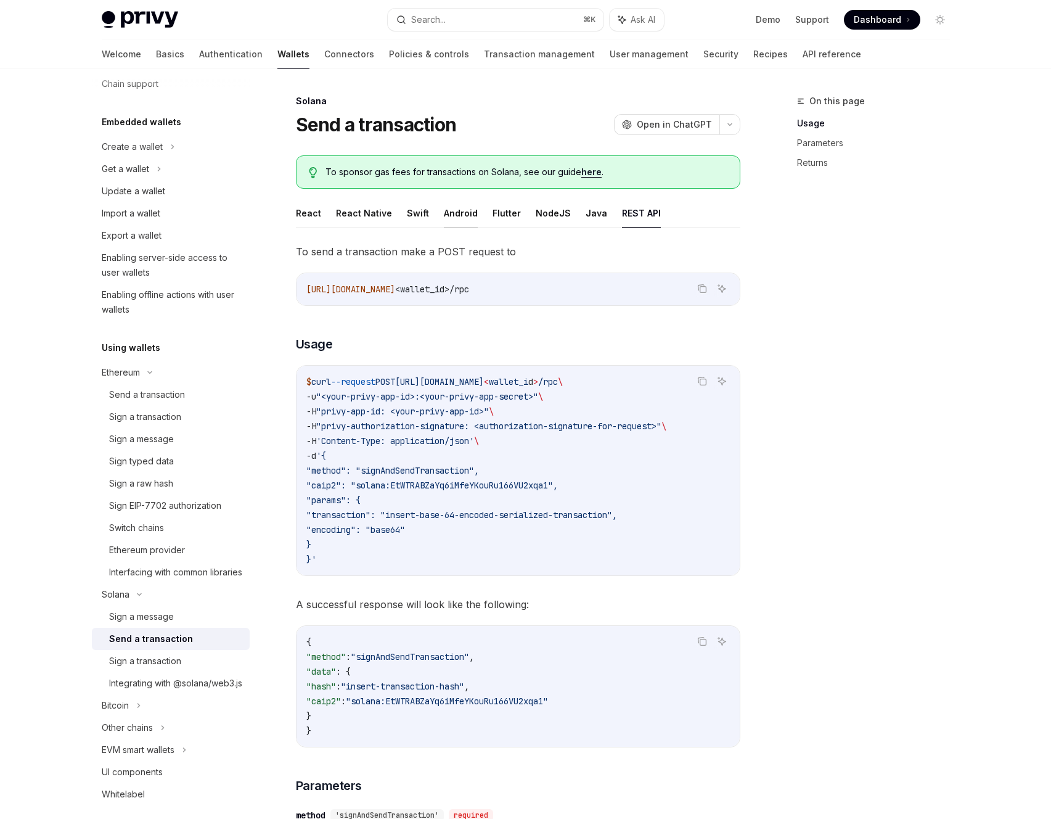
click at [459, 216] on button "Android" at bounding box center [461, 212] width 34 height 29
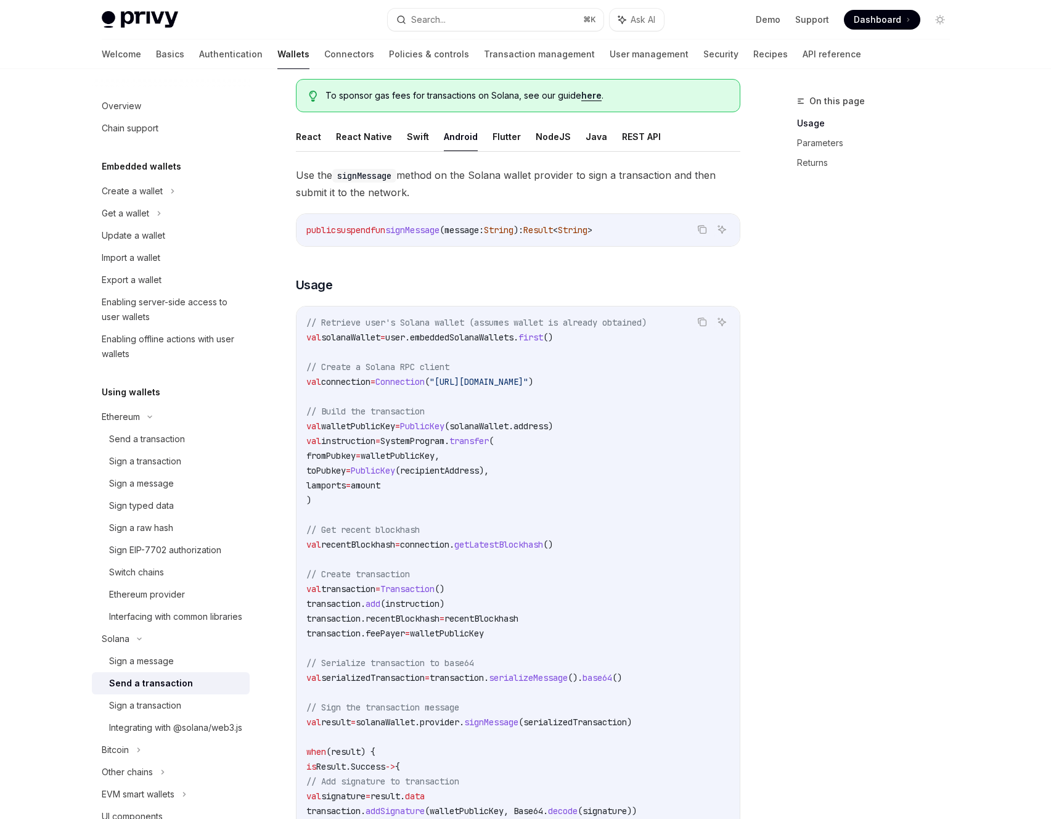
scroll to position [109, 0]
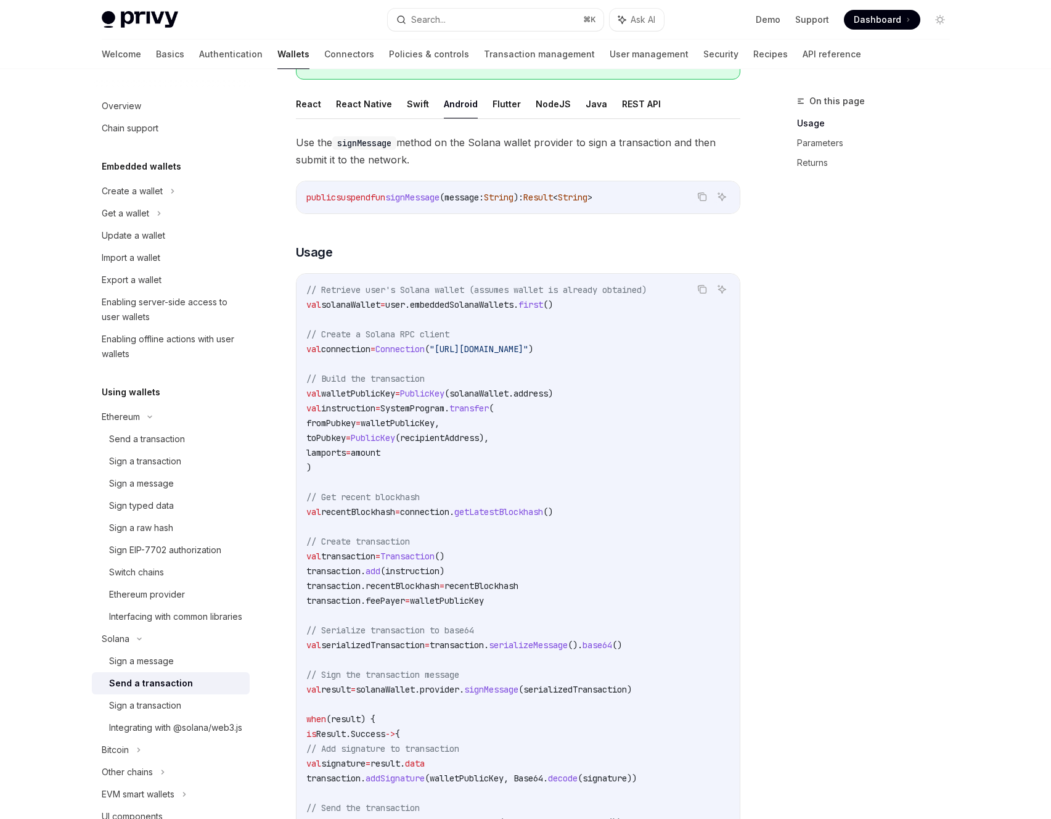
click at [425, 345] on span "Connection" at bounding box center [399, 348] width 49 height 11
click at [524, 351] on span ""[URL][DOMAIN_NAME]"" at bounding box center [479, 348] width 99 height 11
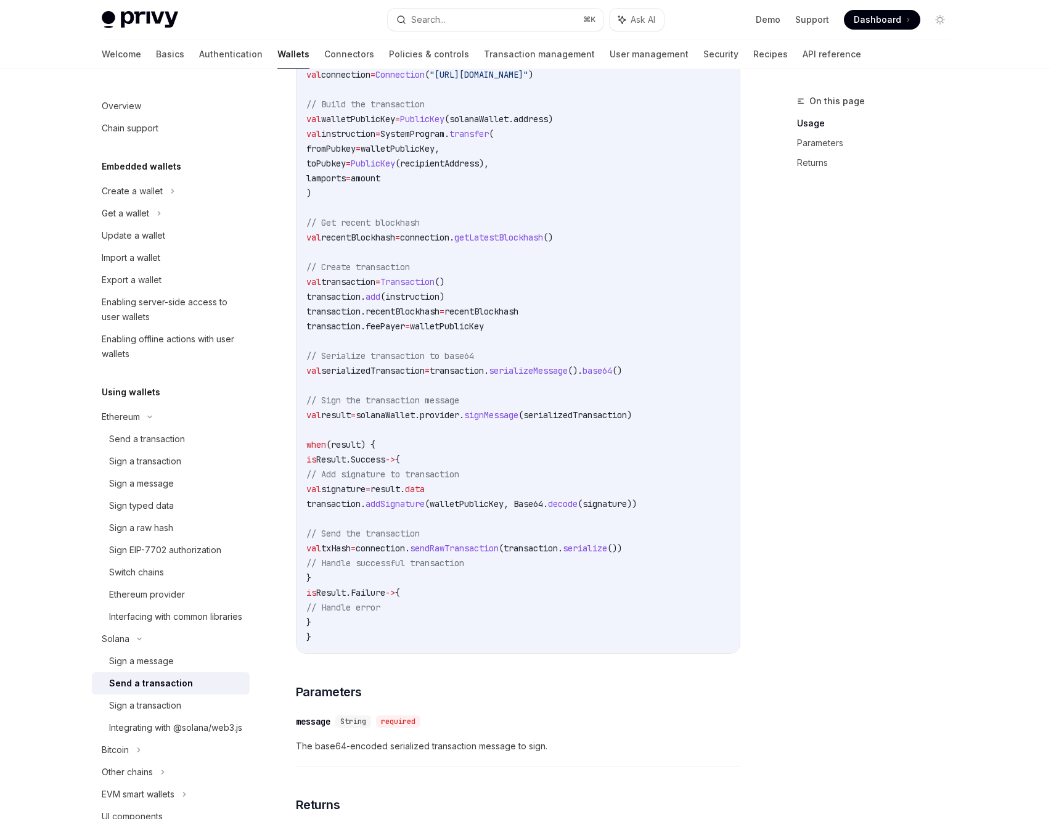
scroll to position [0, 0]
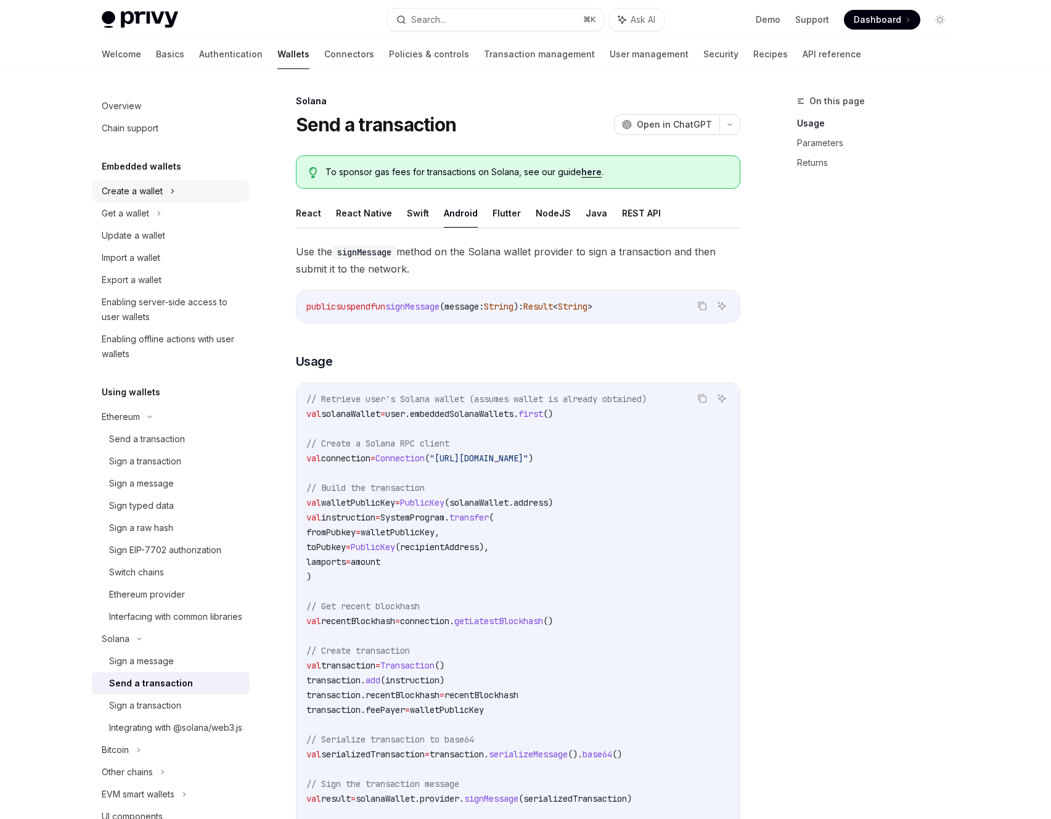
click at [144, 197] on div "Create a wallet" at bounding box center [132, 191] width 61 height 15
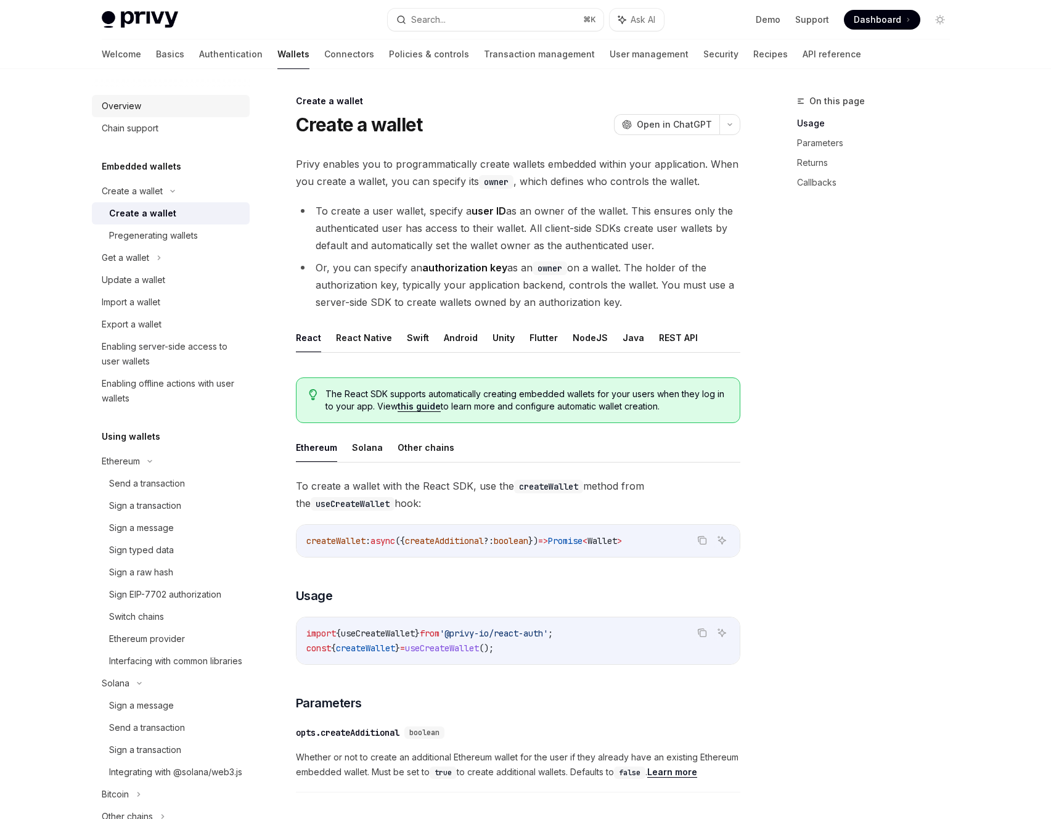
click at [134, 112] on div "Overview" at bounding box center [121, 106] width 39 height 15
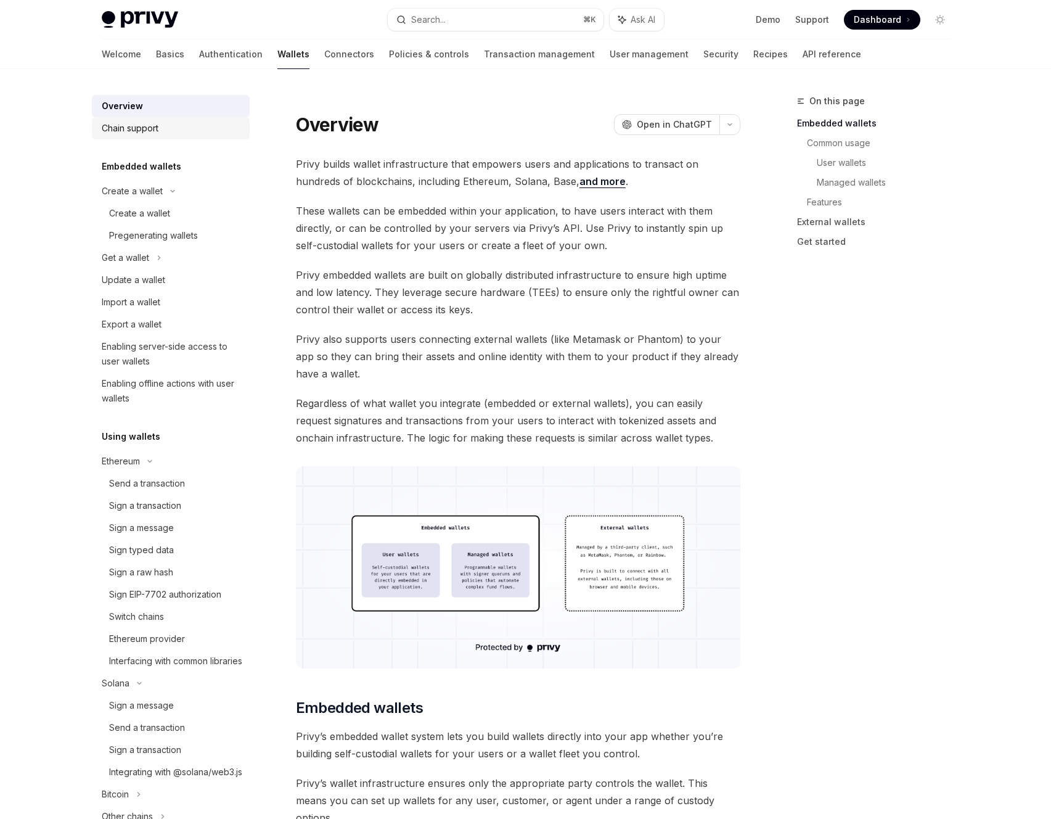
click at [138, 126] on div "Chain support" at bounding box center [130, 128] width 57 height 15
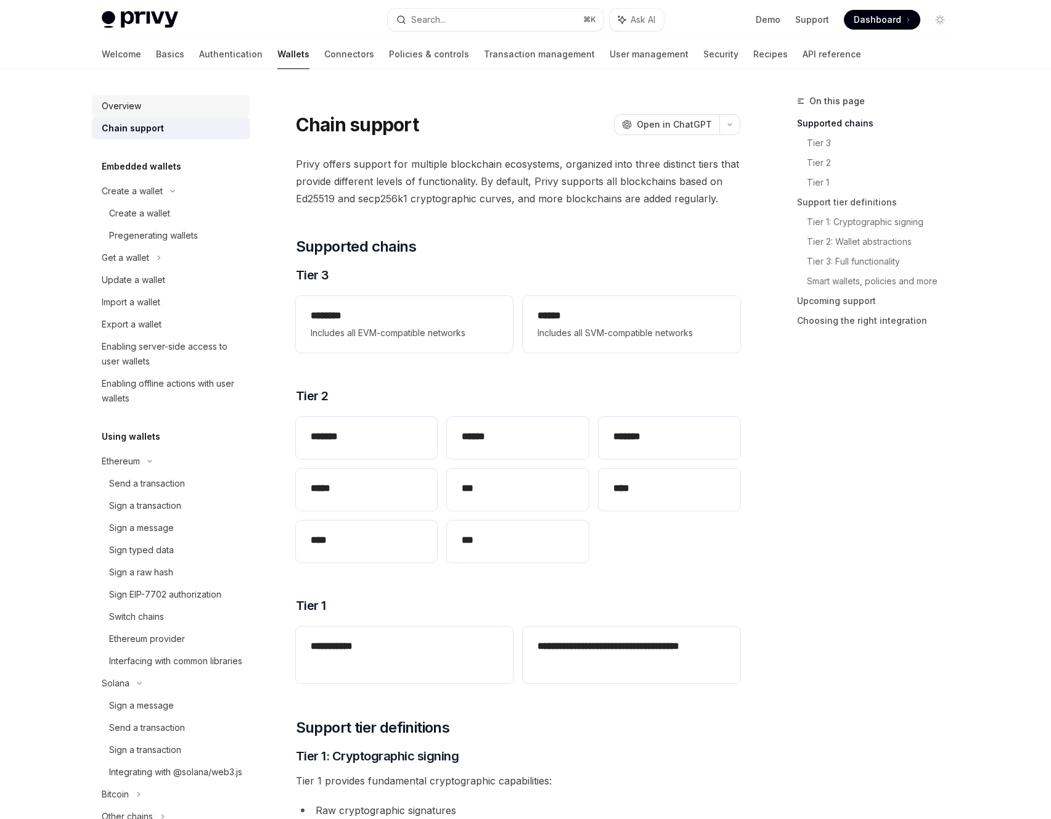
click at [136, 108] on div "Overview" at bounding box center [121, 106] width 39 height 15
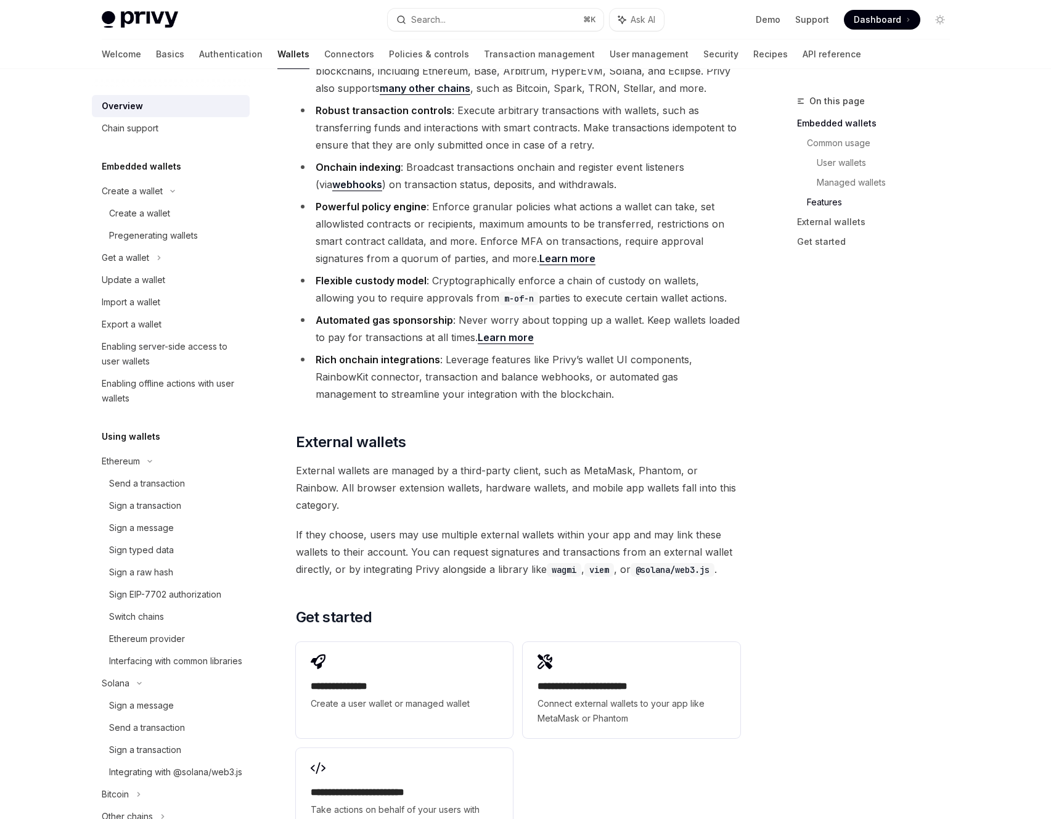
scroll to position [1635, 0]
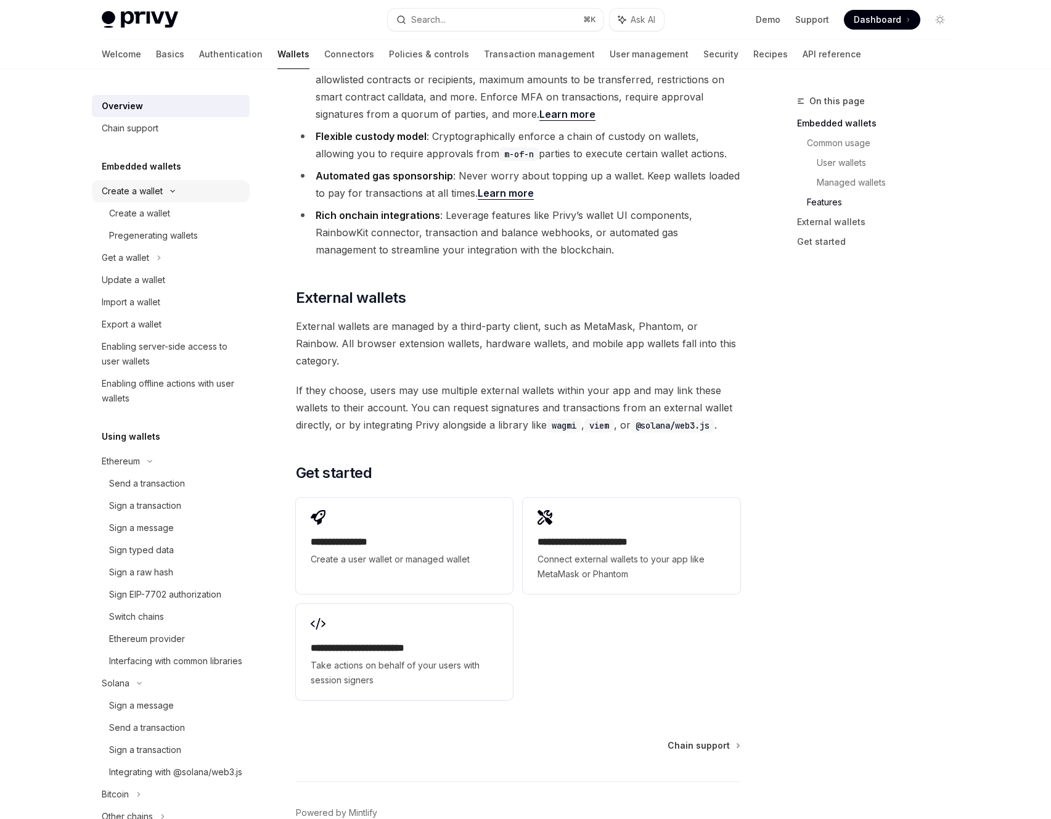
click at [159, 195] on div "Create a wallet" at bounding box center [132, 191] width 61 height 15
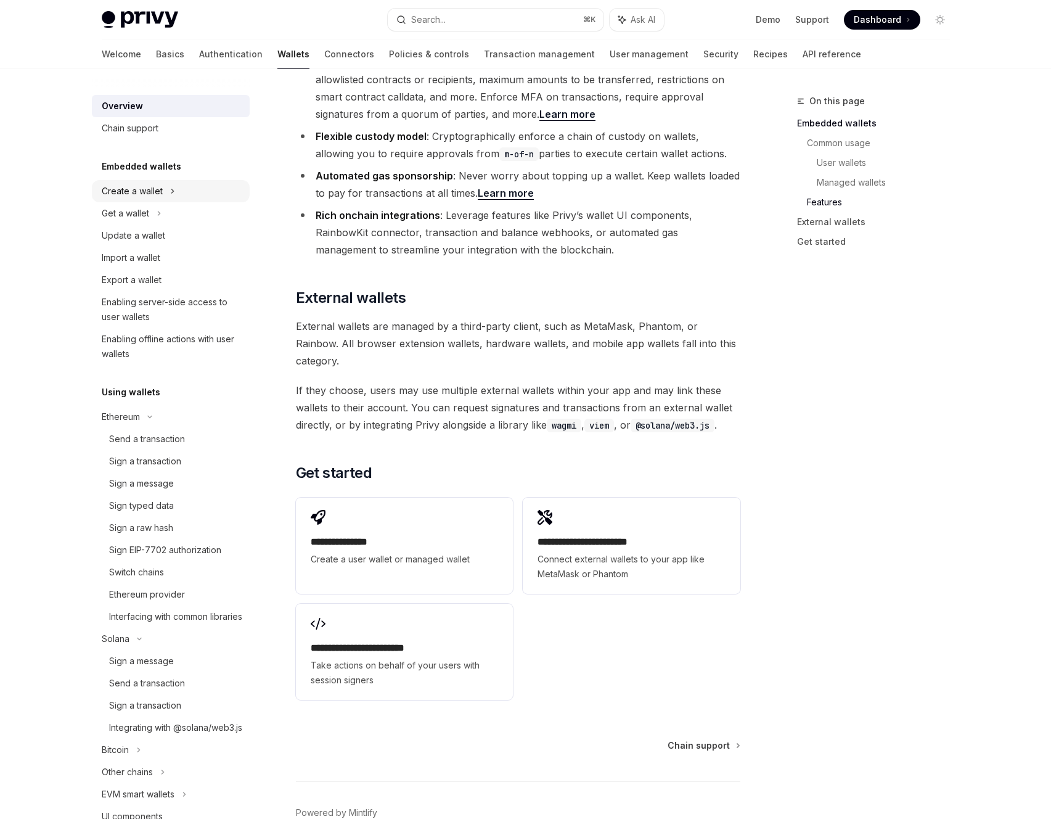
click at [156, 199] on div "Create a wallet" at bounding box center [171, 191] width 158 height 22
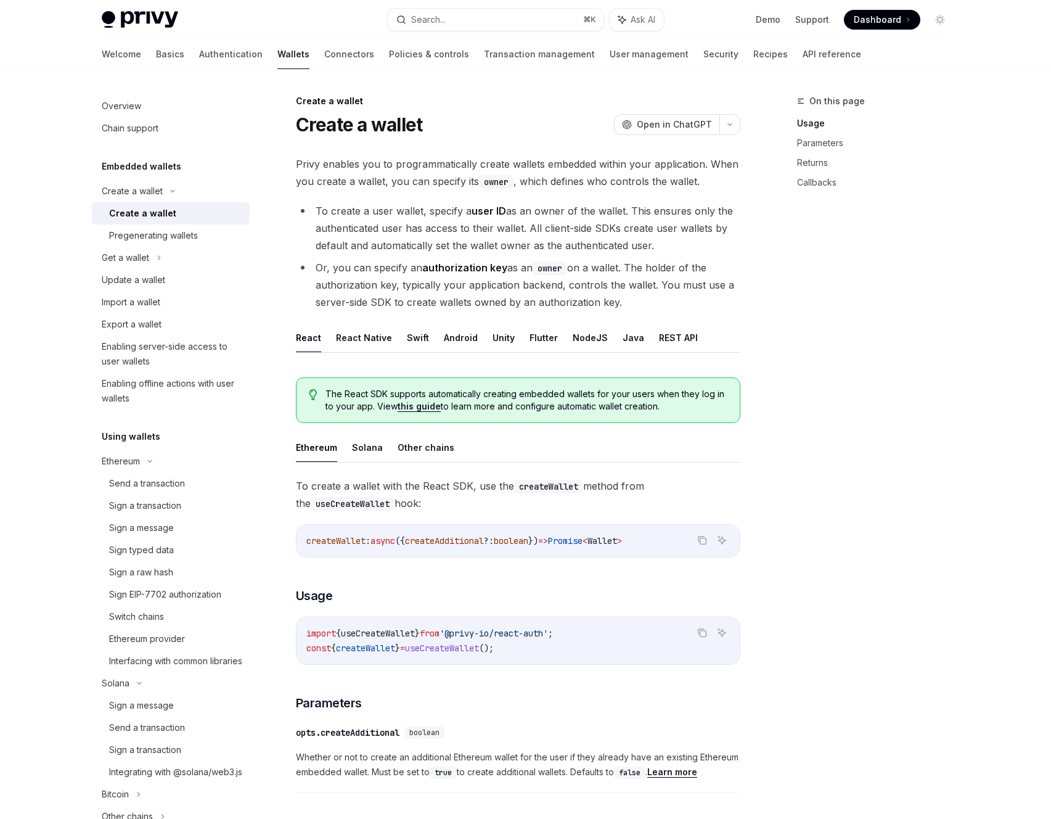
click at [151, 211] on div "Create a wallet" at bounding box center [142, 213] width 67 height 15
click at [446, 345] on button "Android" at bounding box center [461, 337] width 34 height 29
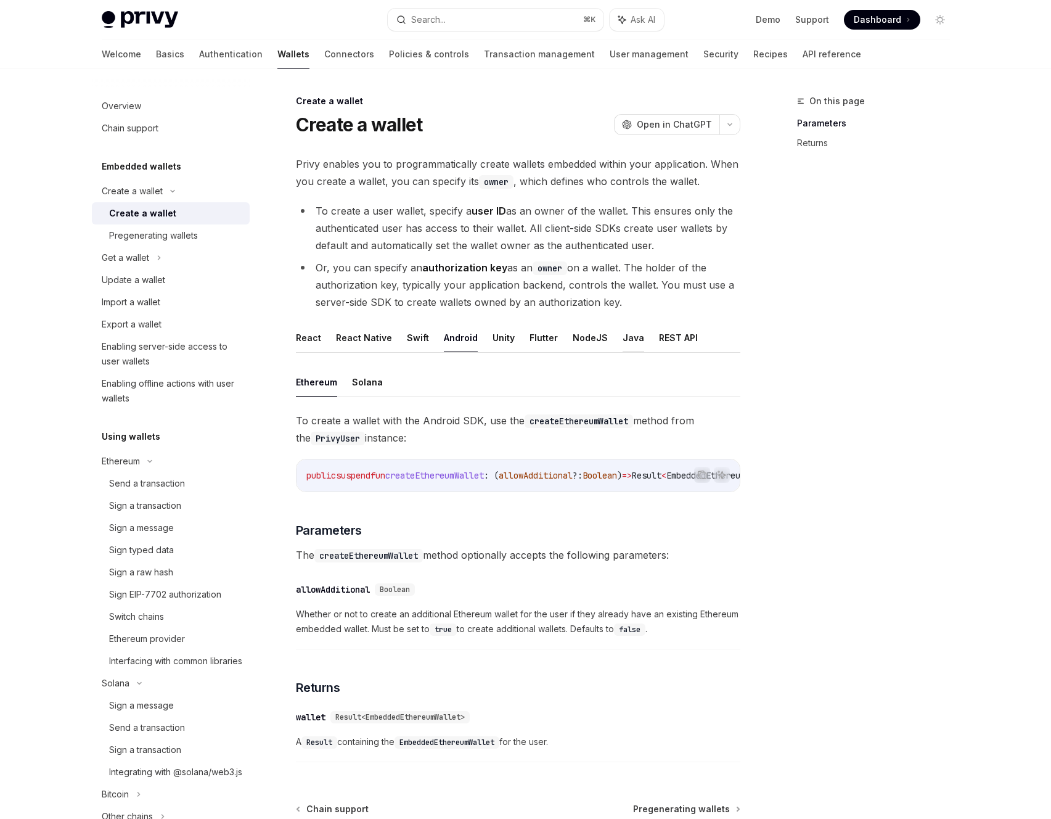
click at [623, 340] on button "Java" at bounding box center [634, 337] width 22 height 29
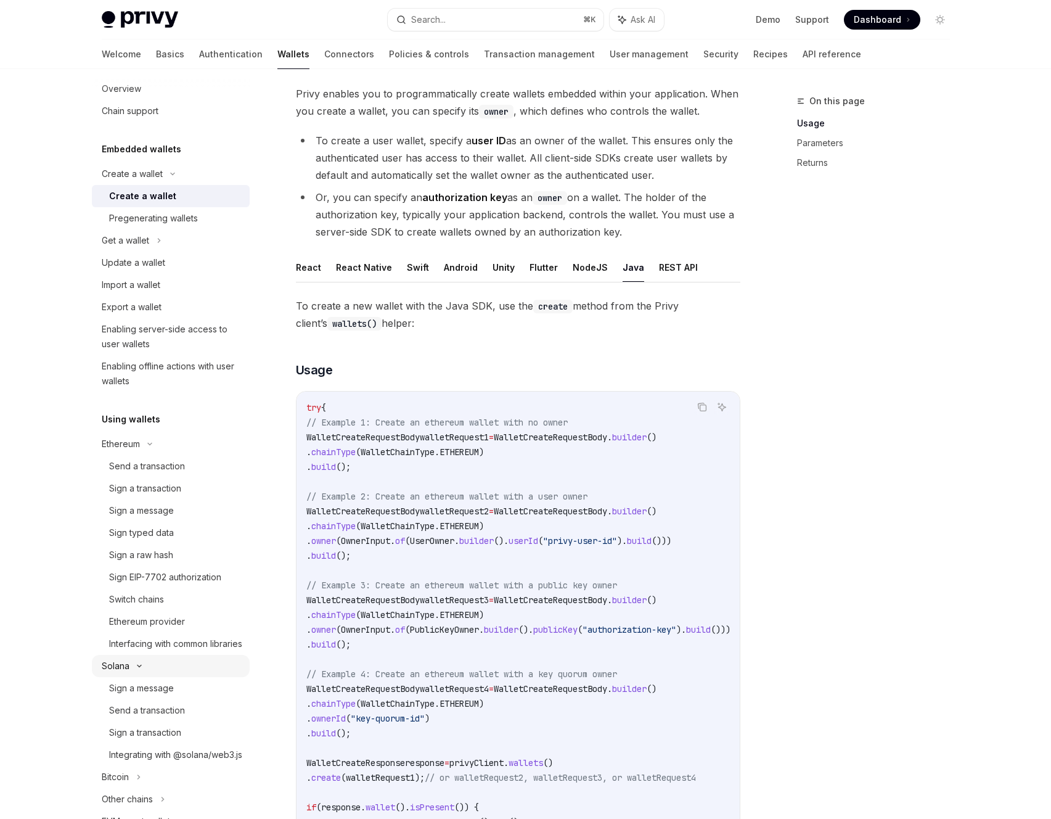
scroll to position [22, 0]
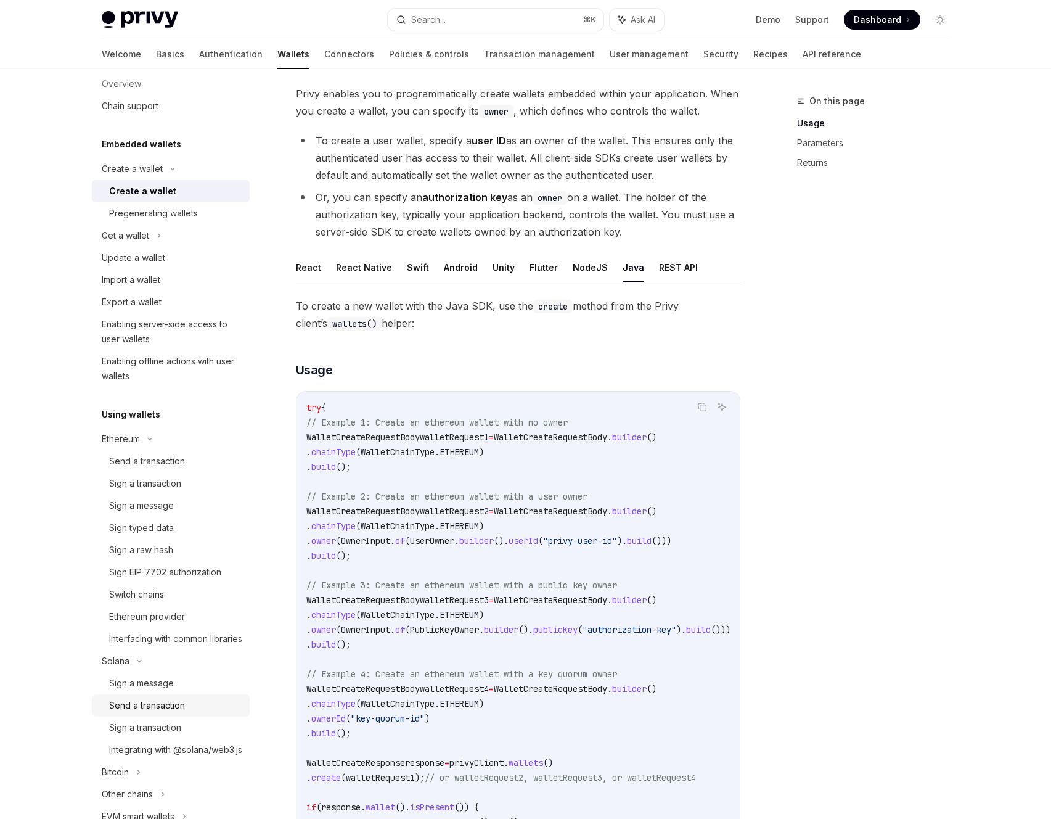
click at [176, 713] on div "Send a transaction" at bounding box center [147, 705] width 76 height 15
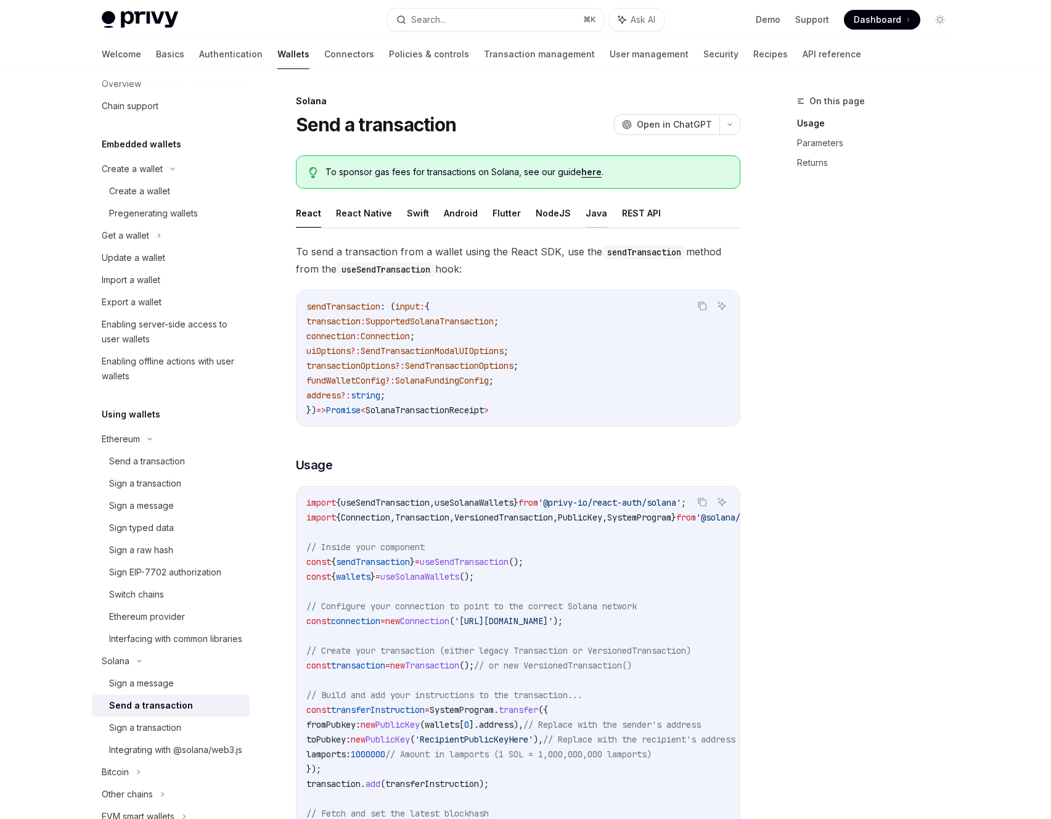
click at [589, 211] on button "Java" at bounding box center [597, 212] width 22 height 29
type textarea "*"
